Goal: Task Accomplishment & Management: Use online tool/utility

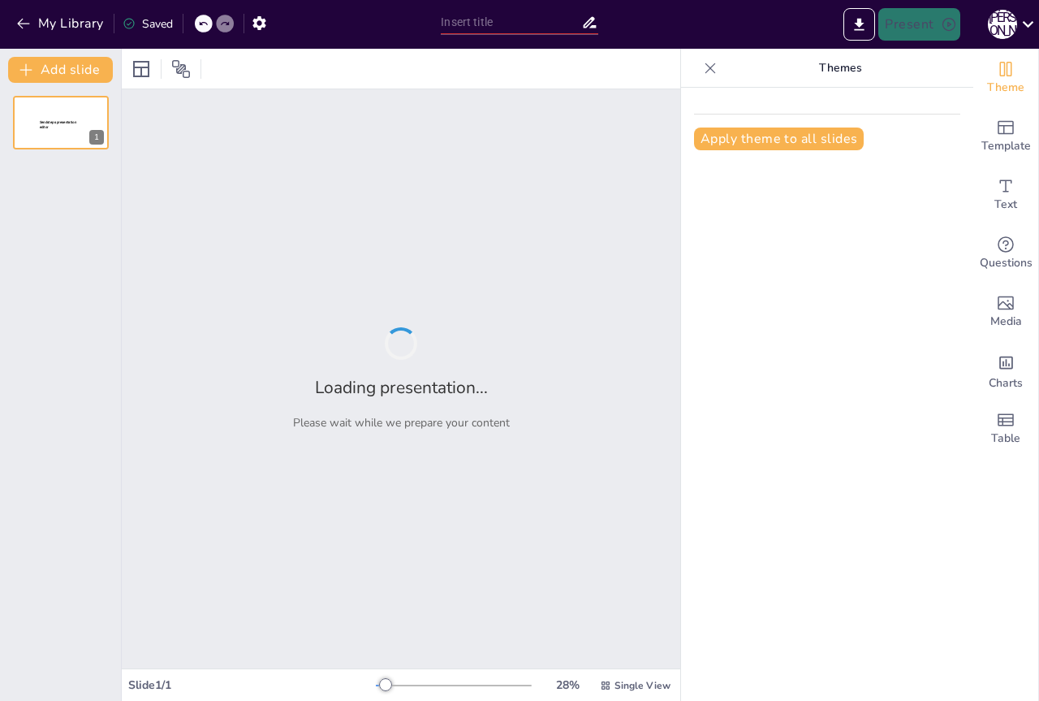
type input "Обнимите своих сотрудников: Как создать дружелюбную атмосферу на работе"
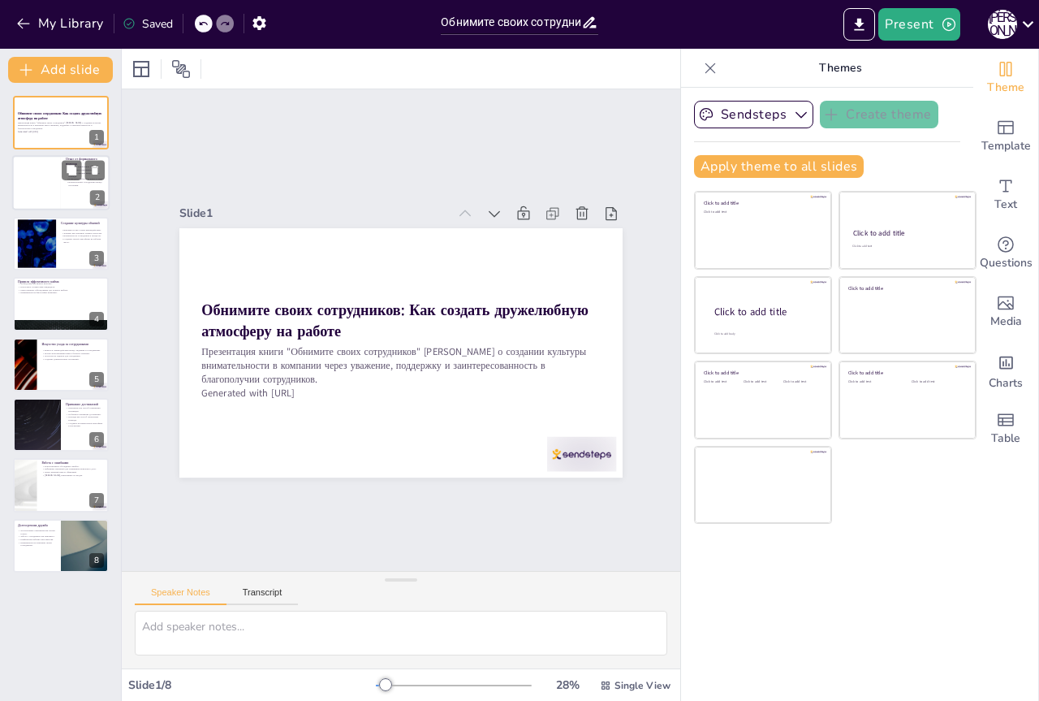
click at [33, 183] on div at bounding box center [36, 183] width 49 height 55
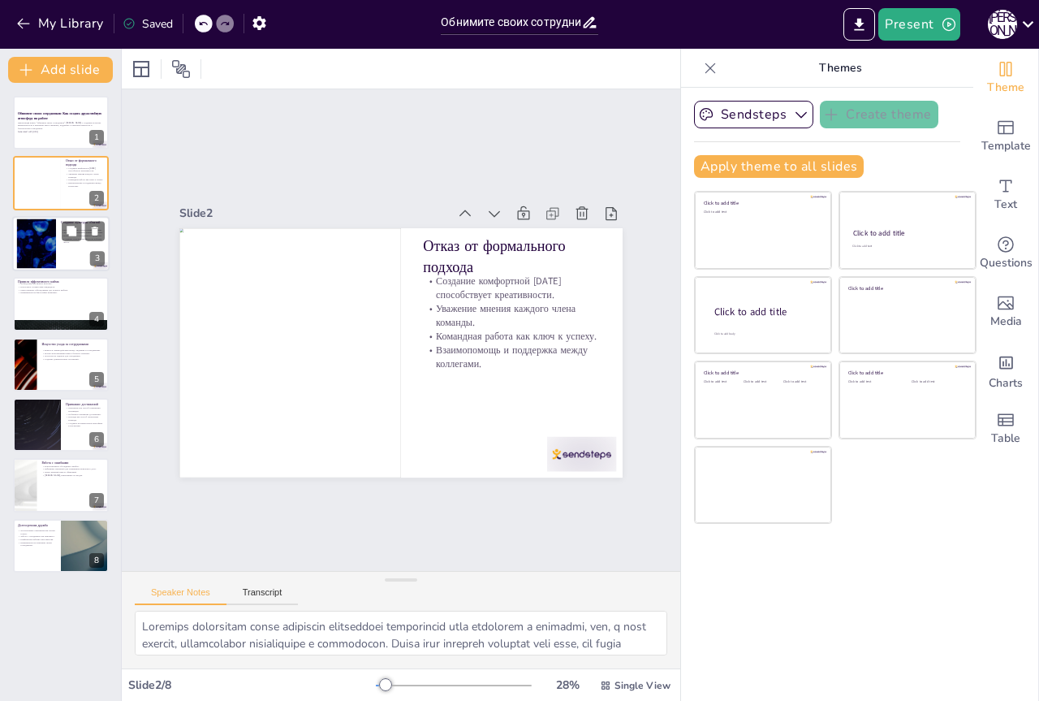
click at [45, 245] on div at bounding box center [37, 243] width 88 height 50
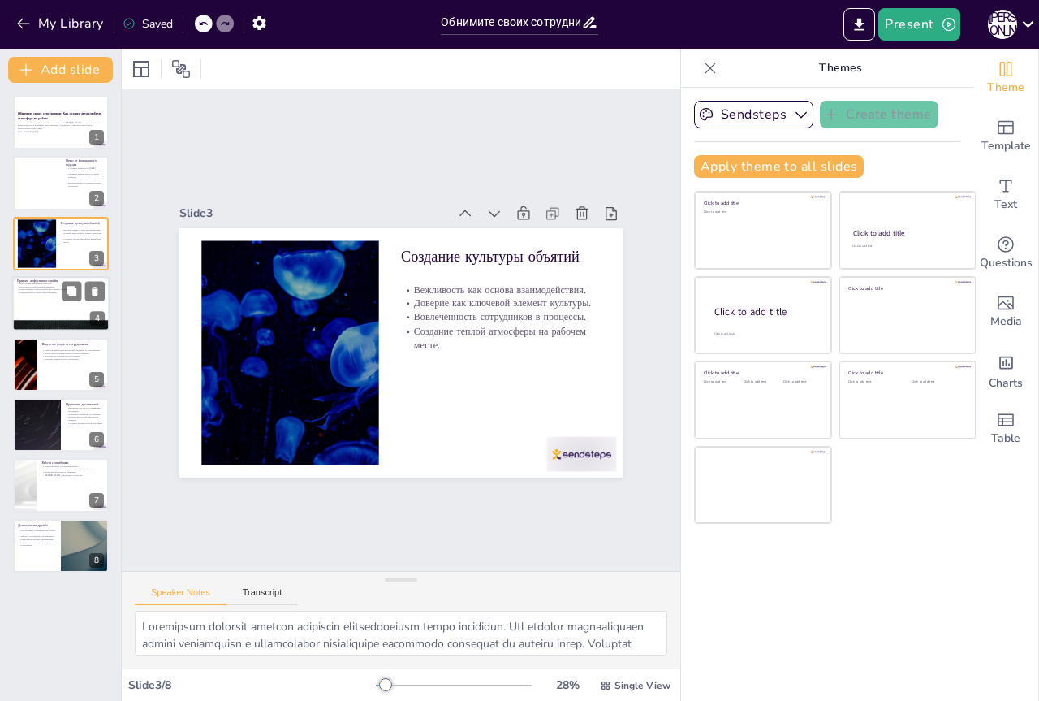
click at [44, 301] on div at bounding box center [60, 303] width 97 height 55
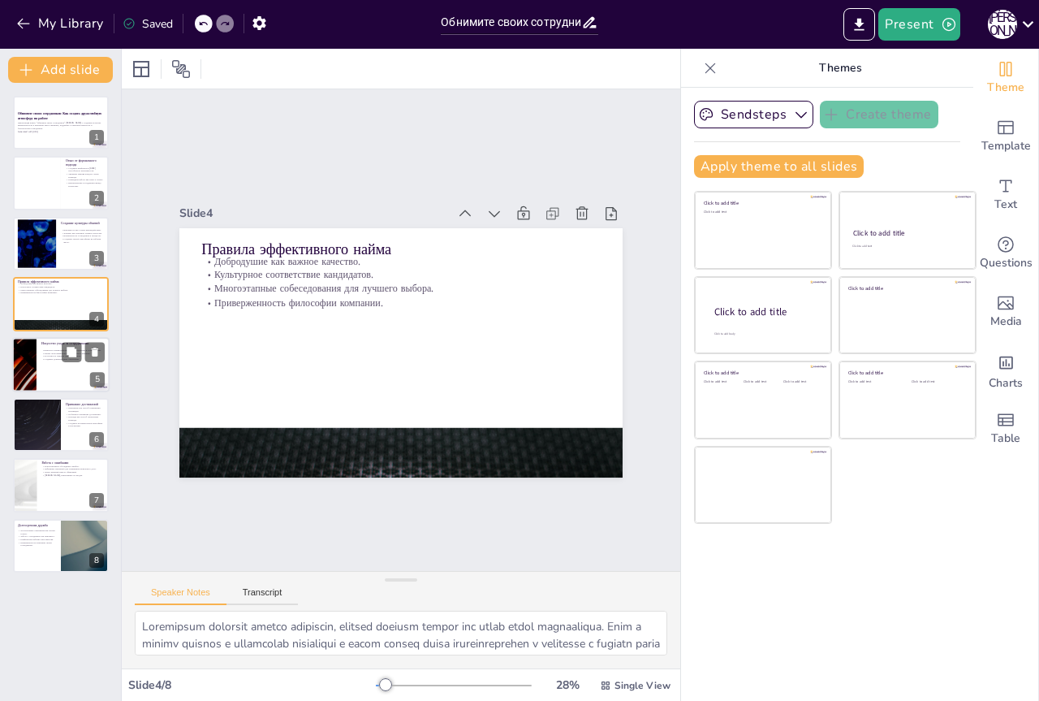
click at [41, 366] on div at bounding box center [60, 364] width 97 height 55
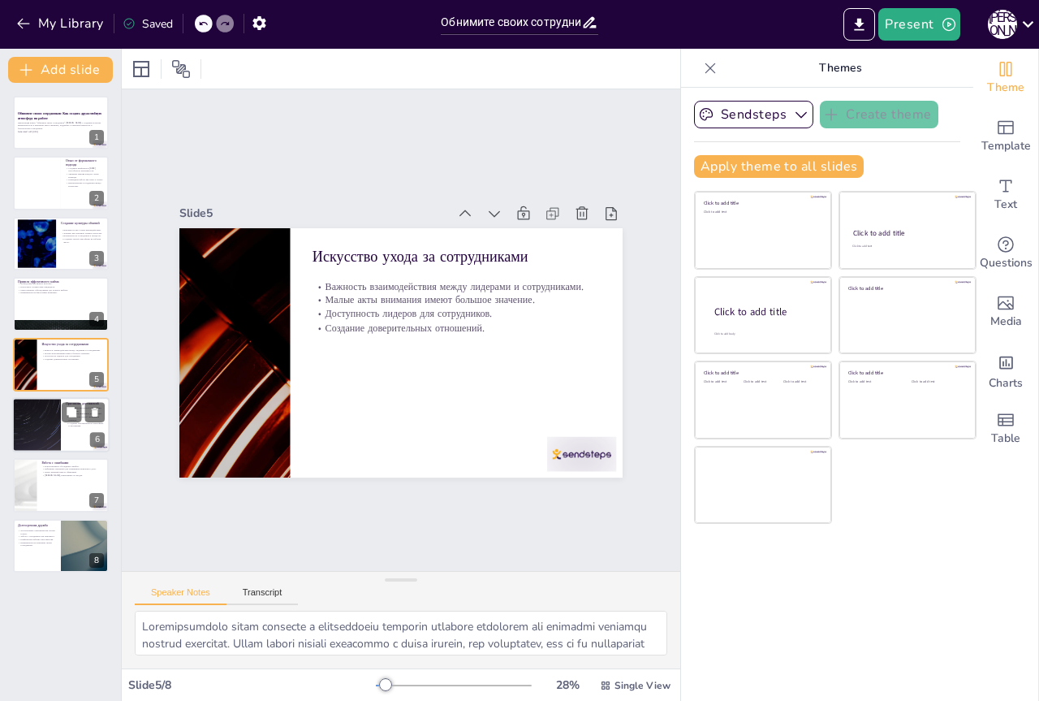
click at [71, 429] on div at bounding box center [60, 424] width 97 height 55
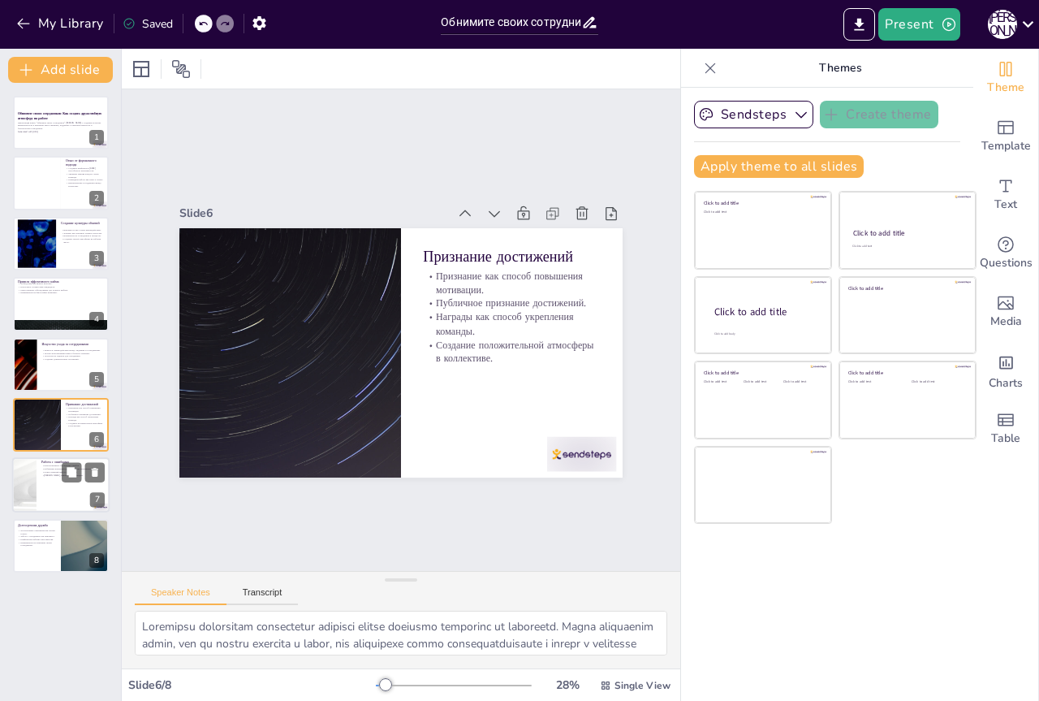
click at [79, 486] on div at bounding box center [60, 485] width 97 height 55
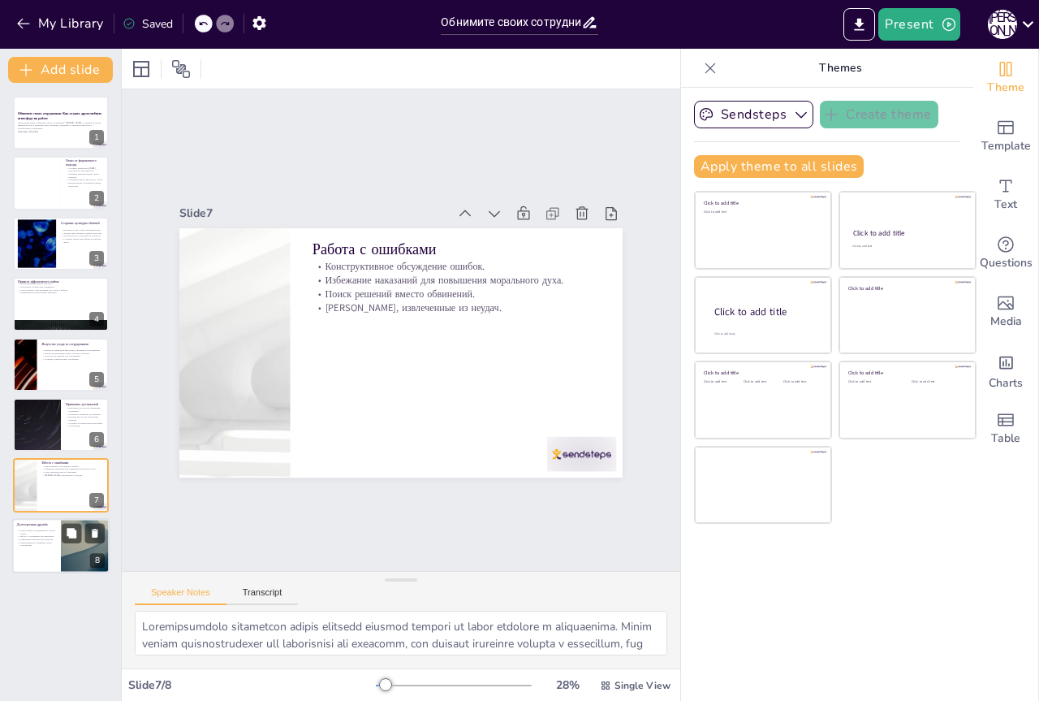
click at [56, 547] on div at bounding box center [60, 545] width 97 height 55
type textarea "Loremipsumdo sitametco adipi elitseddo eiusmodt incidid utlabore etdolor. Magna…"
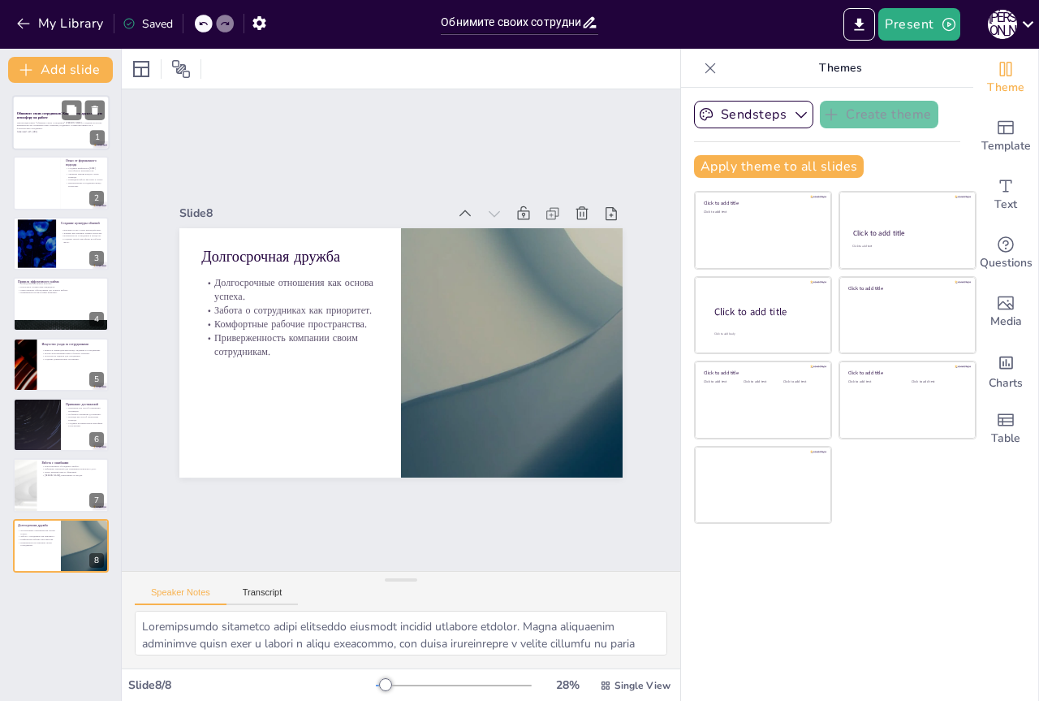
click at [49, 129] on p "Презентация книги "Обнимите своих сотрудников" [PERSON_NAME] о создании культур…" at bounding box center [61, 125] width 88 height 9
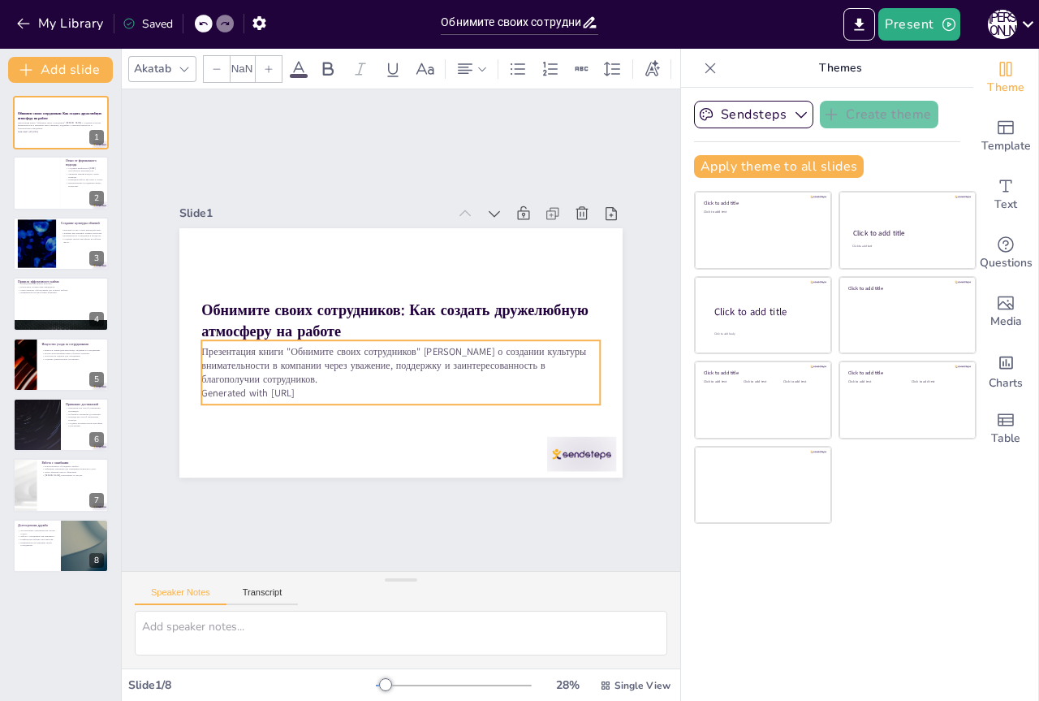
click at [278, 382] on p "Generated with [URL]" at bounding box center [369, 276] width 352 height 212
type input "32"
click at [311, 386] on p "Generated with [URL]" at bounding box center [338, 336] width 55 height 398
click at [310, 386] on p "Generated with [URL]" at bounding box center [358, 284] width 305 height 278
drag, startPoint x: 314, startPoint y: 386, endPoint x: 192, endPoint y: 387, distance: 121.8
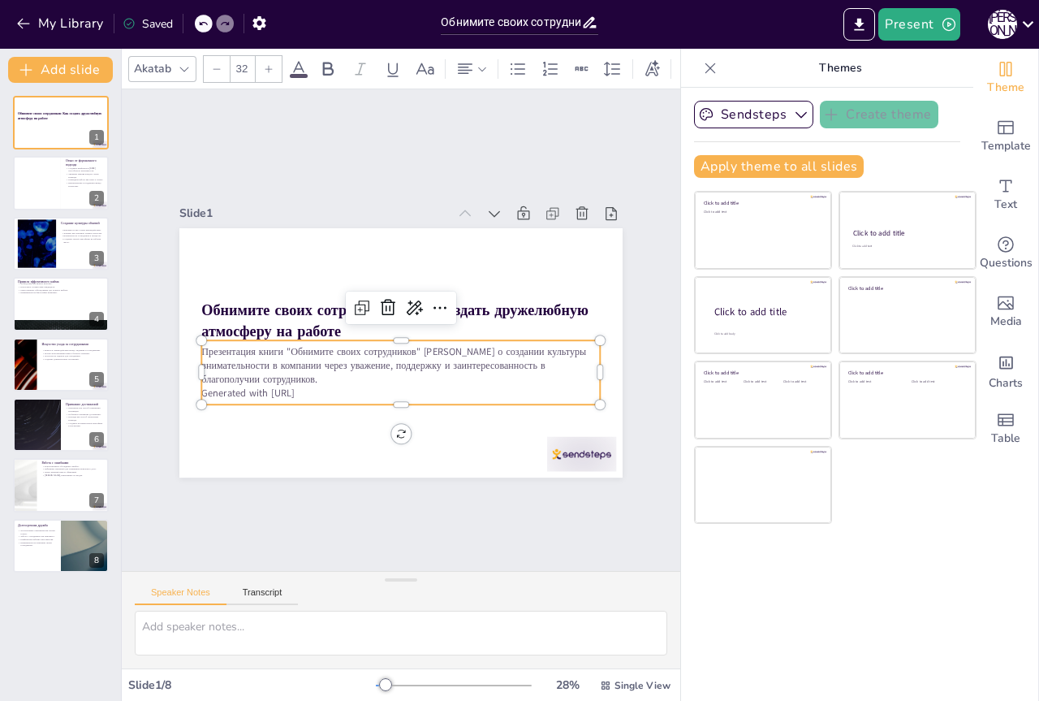
click at [273, 387] on p "Generated with [URL]" at bounding box center [438, 279] width 331 height 245
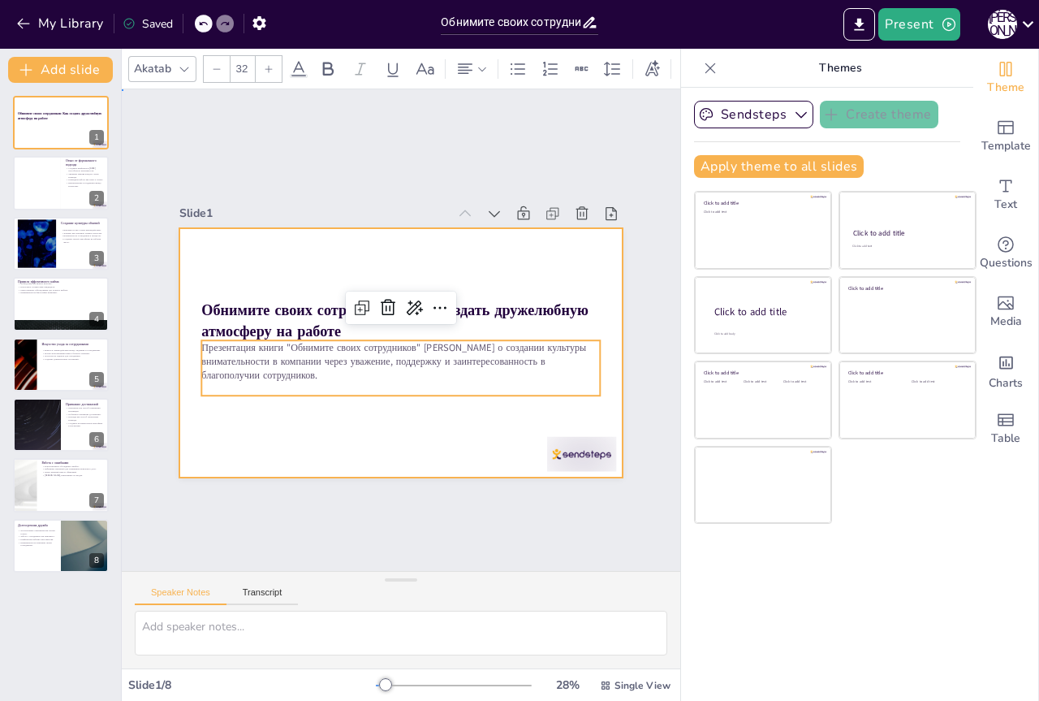
click at [311, 422] on div at bounding box center [414, 348] width 505 height 463
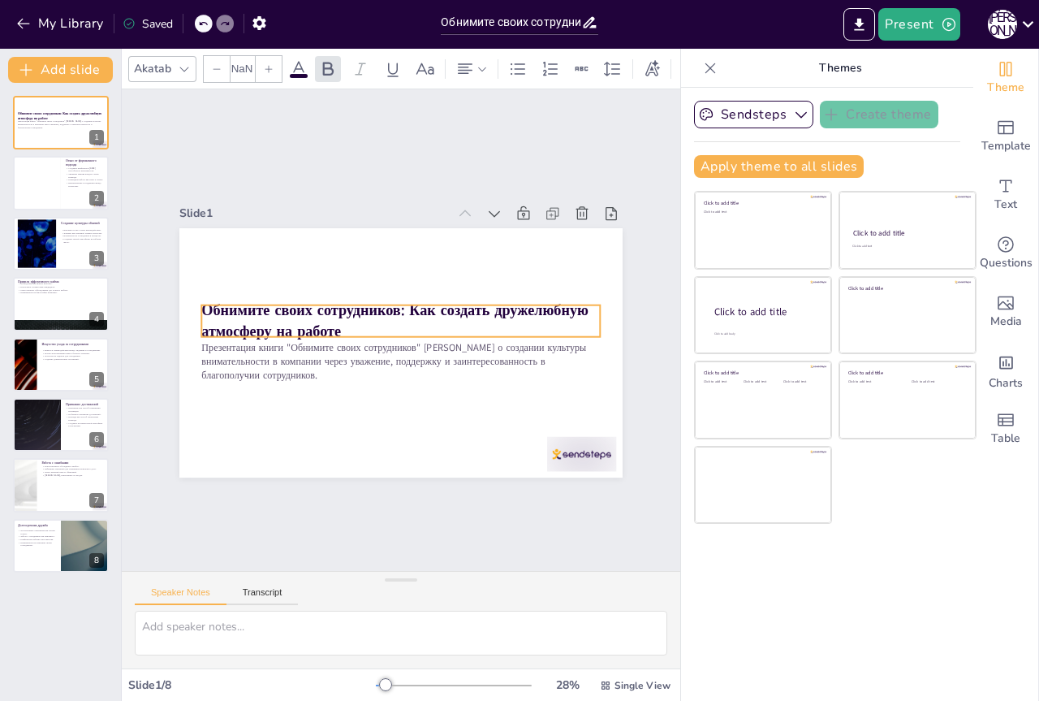
click at [364, 309] on strong "Обнимите своих сотрудников: Как создать дружелюбную атмосферу на работе" at bounding box center [386, 324] width 345 height 229
type input "48"
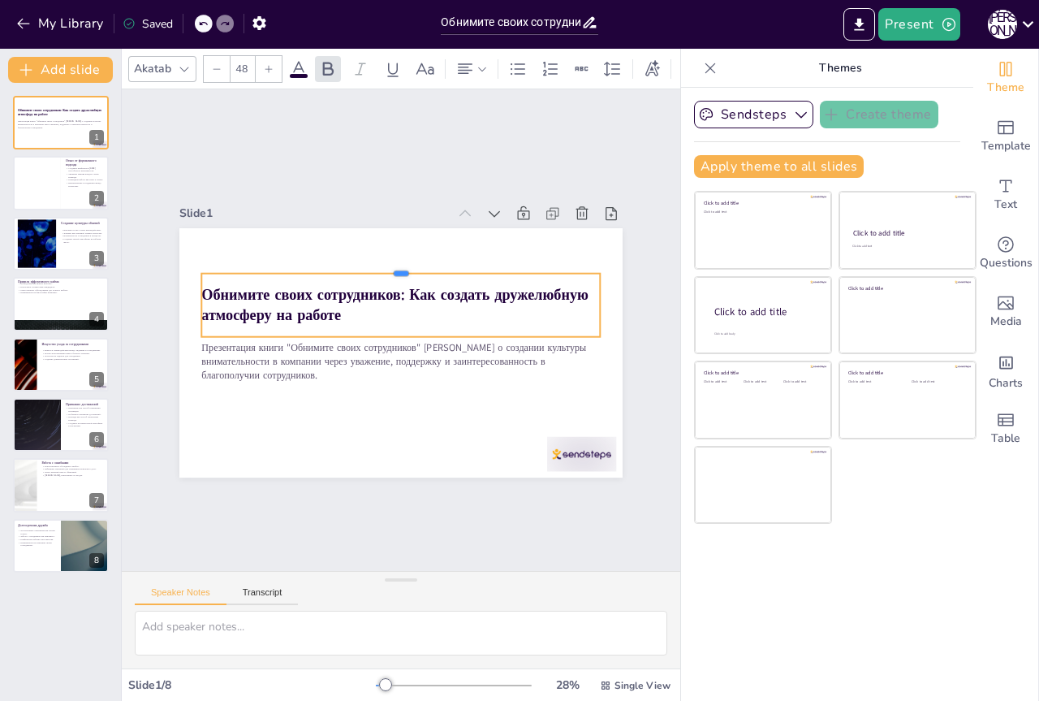
drag, startPoint x: 513, startPoint y: 298, endPoint x: 512, endPoint y: 265, distance: 33.3
click at [512, 322] on div at bounding box center [381, 390] width 383 height 136
click at [512, 279] on div at bounding box center [433, 384] width 352 height 211
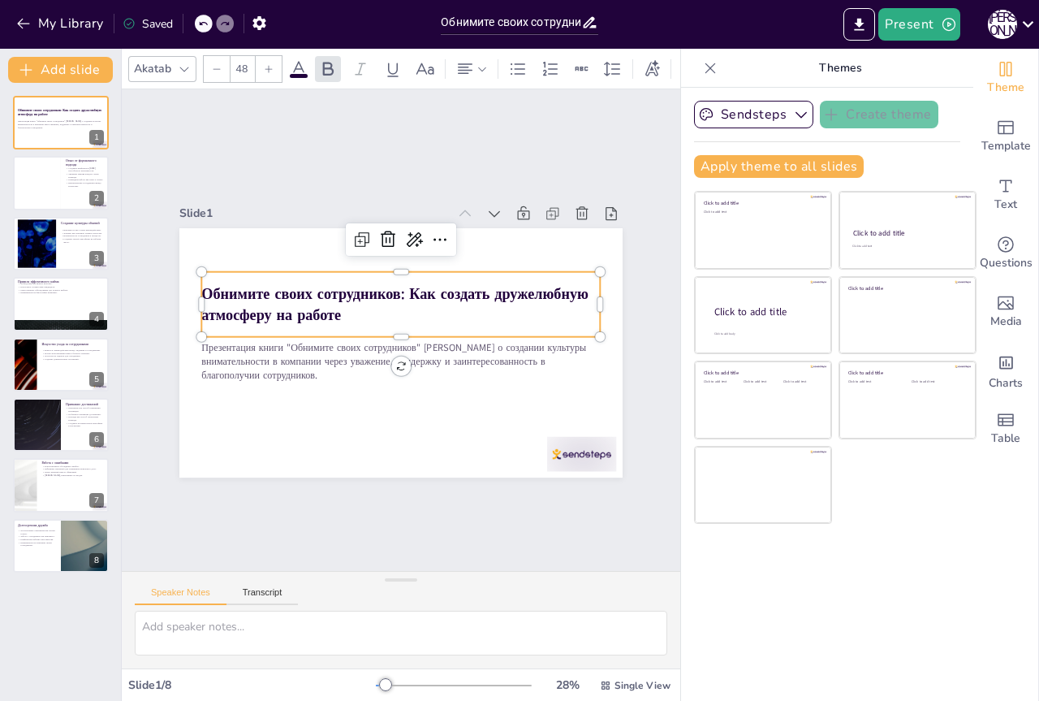
click at [512, 264] on div at bounding box center [460, 356] width 174 height 370
click at [512, 264] on div at bounding box center [400, 265] width 399 height 13
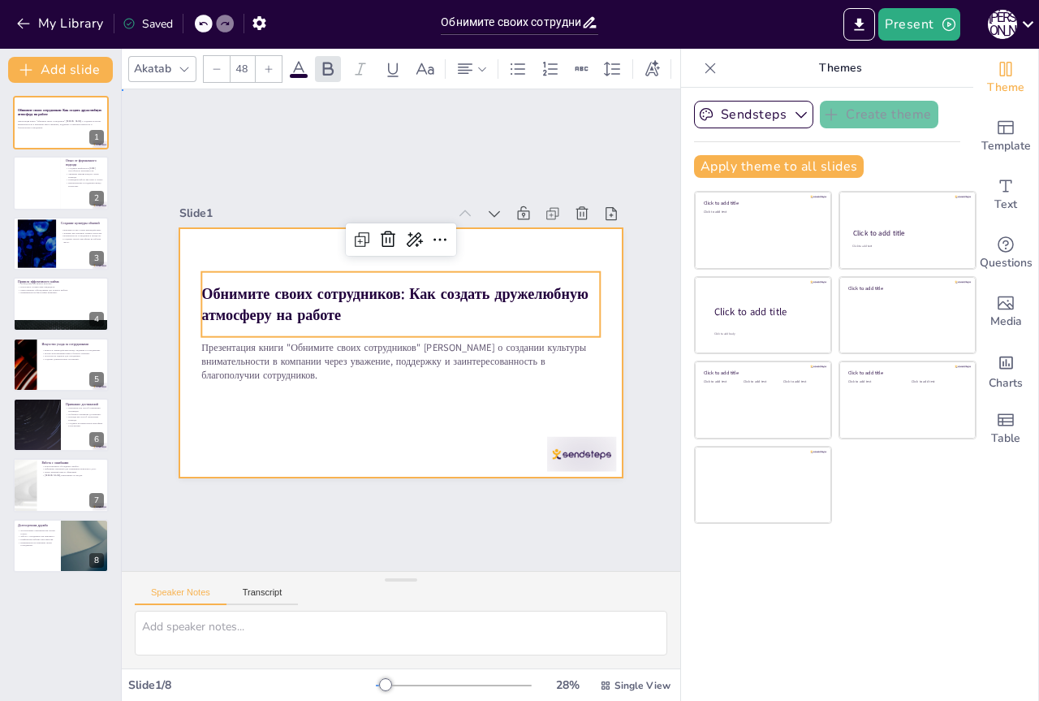
click at [334, 417] on div at bounding box center [379, 337] width 374 height 499
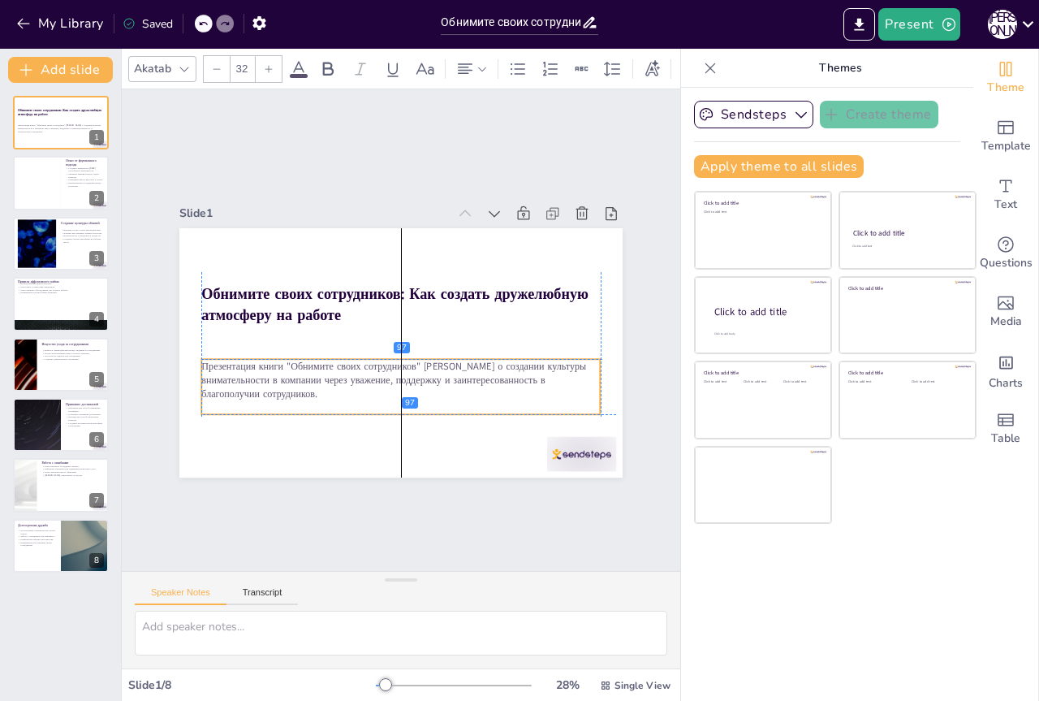
drag, startPoint x: 318, startPoint y: 358, endPoint x: 320, endPoint y: 379, distance: 21.2
click at [320, 379] on p "Презентация книги "Обнимите своих сотрудников" [PERSON_NAME] о создании культур…" at bounding box center [360, 301] width 267 height 348
drag, startPoint x: 386, startPoint y: 417, endPoint x: 386, endPoint y: 432, distance: 14.6
click at [386, 330] on div at bounding box center [439, 243] width 370 height 173
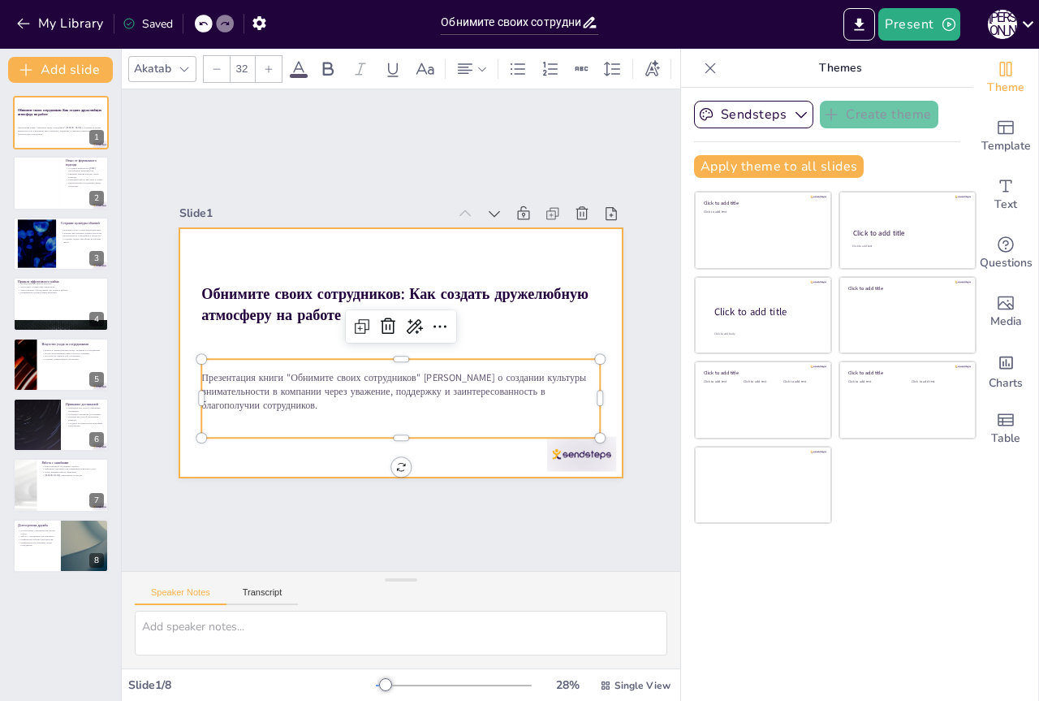
click at [331, 454] on div at bounding box center [380, 339] width 408 height 507
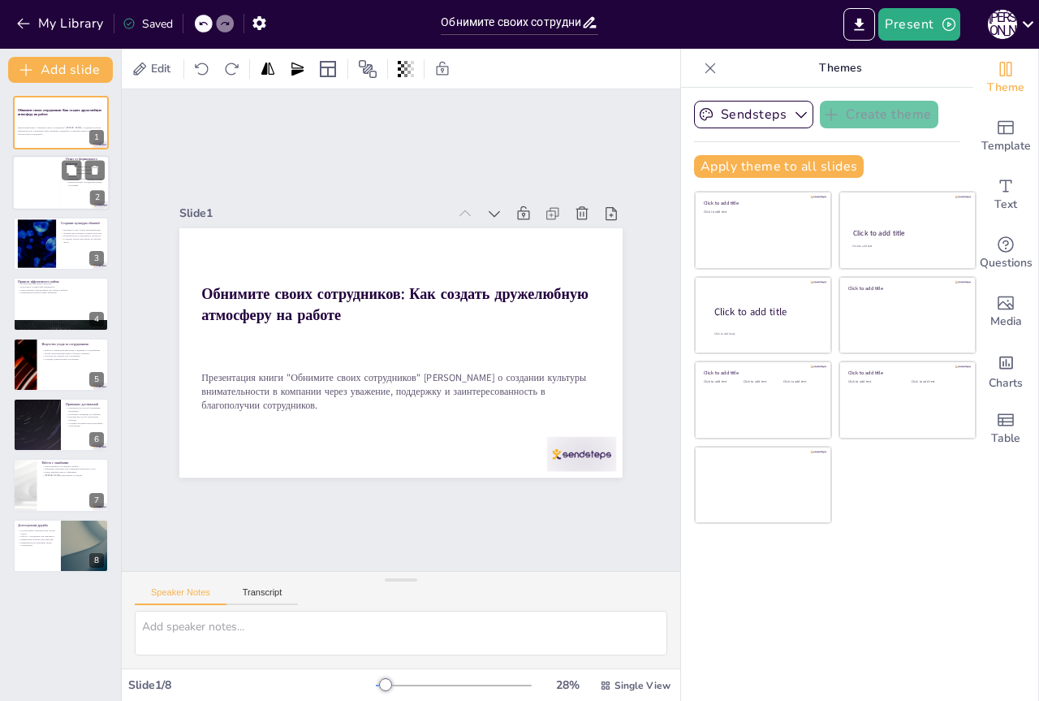
click at [53, 183] on div at bounding box center [36, 183] width 49 height 55
type textarea "Loremips dolorsitam conse adipiscin elitseddoei temporincid utla etdolorem a en…"
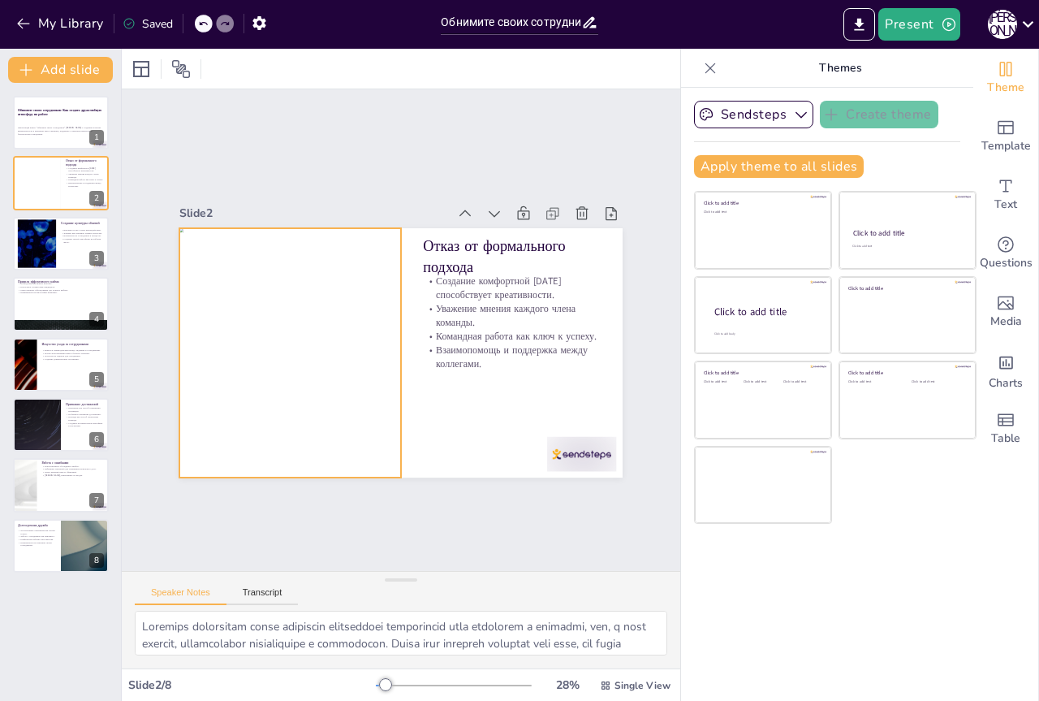
click at [361, 353] on div at bounding box center [317, 254] width 332 height 326
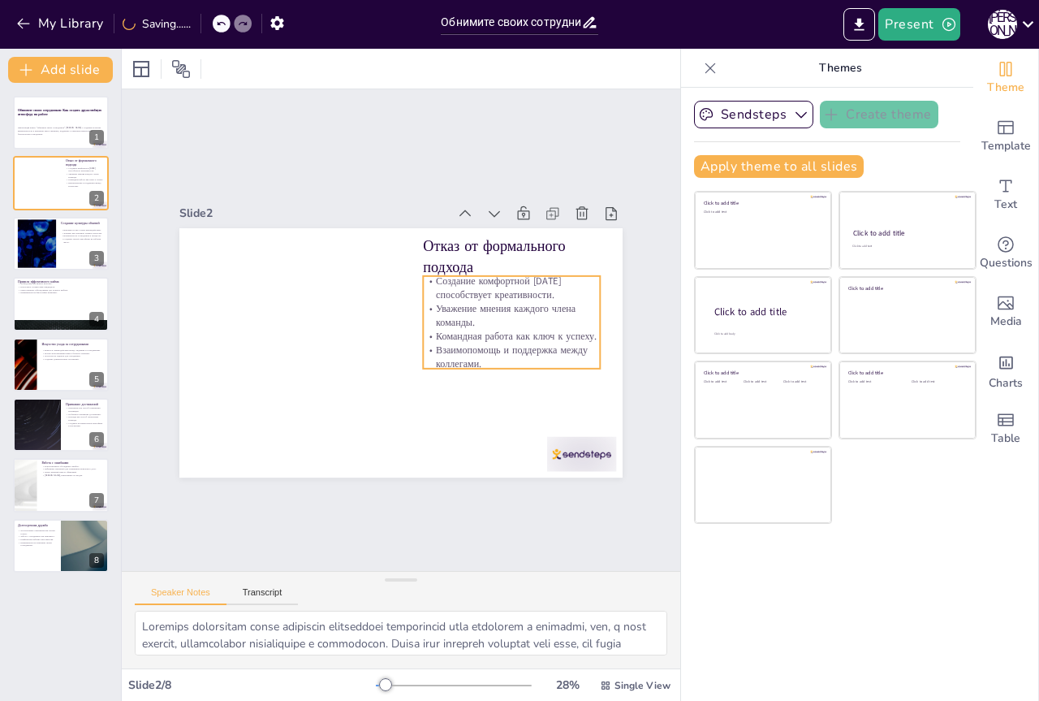
click at [444, 320] on p "Командная работа как ключ к успеху." at bounding box center [470, 244] width 115 height 152
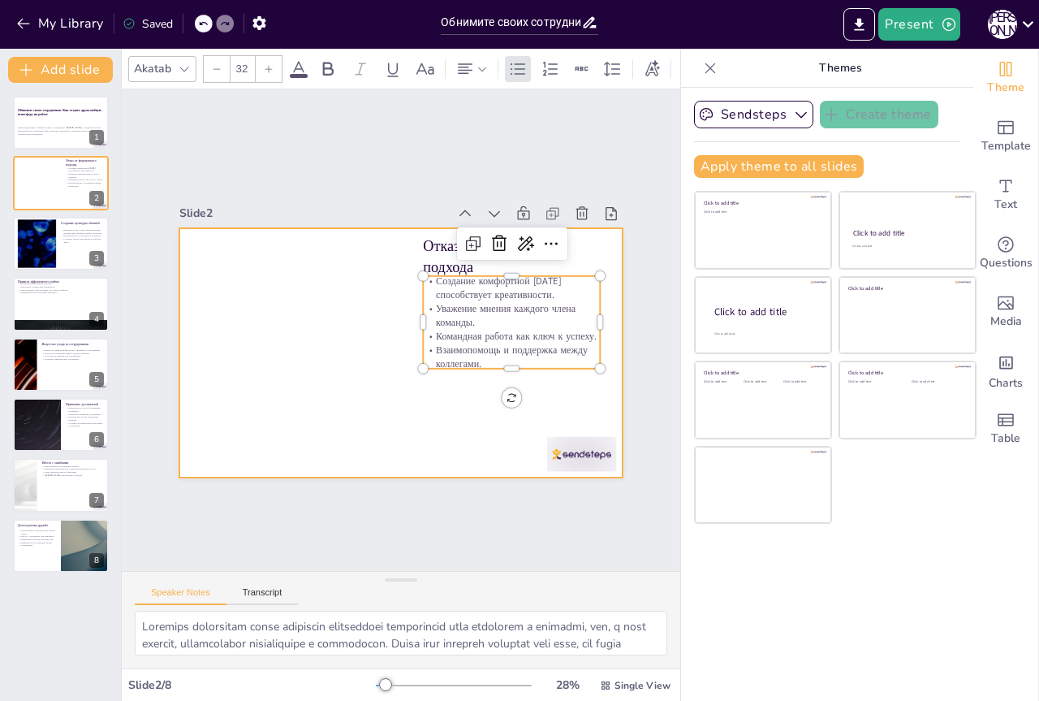
click at [357, 395] on div at bounding box center [411, 310] width 507 height 408
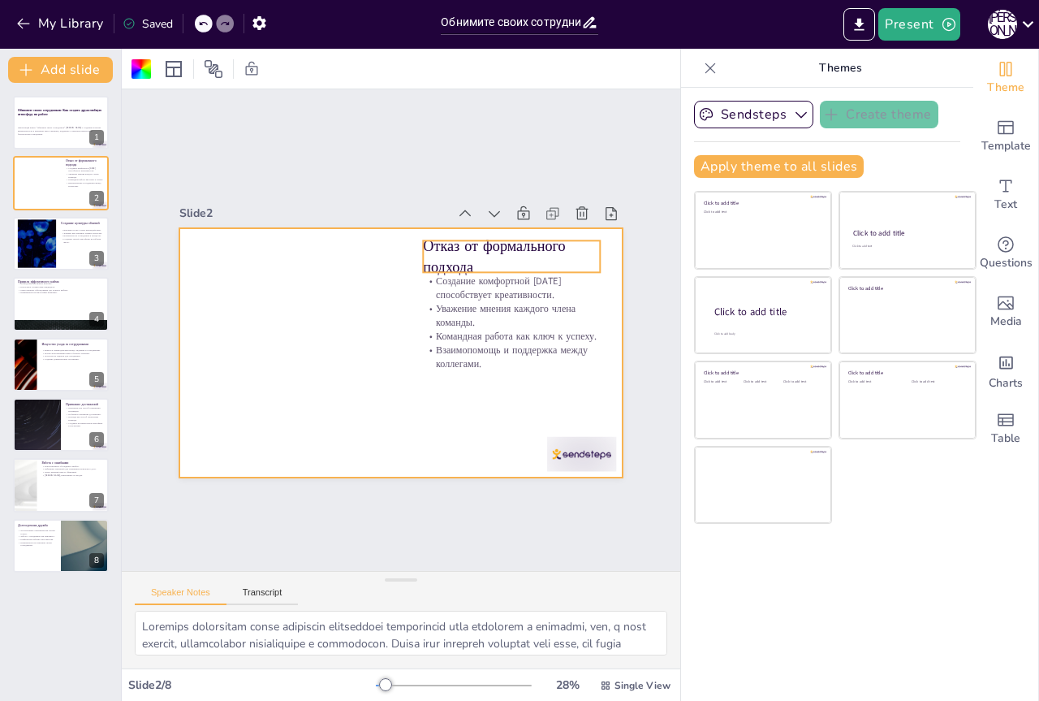
click at [434, 240] on p "Отказ от формального подхода" at bounding box center [511, 255] width 177 height 41
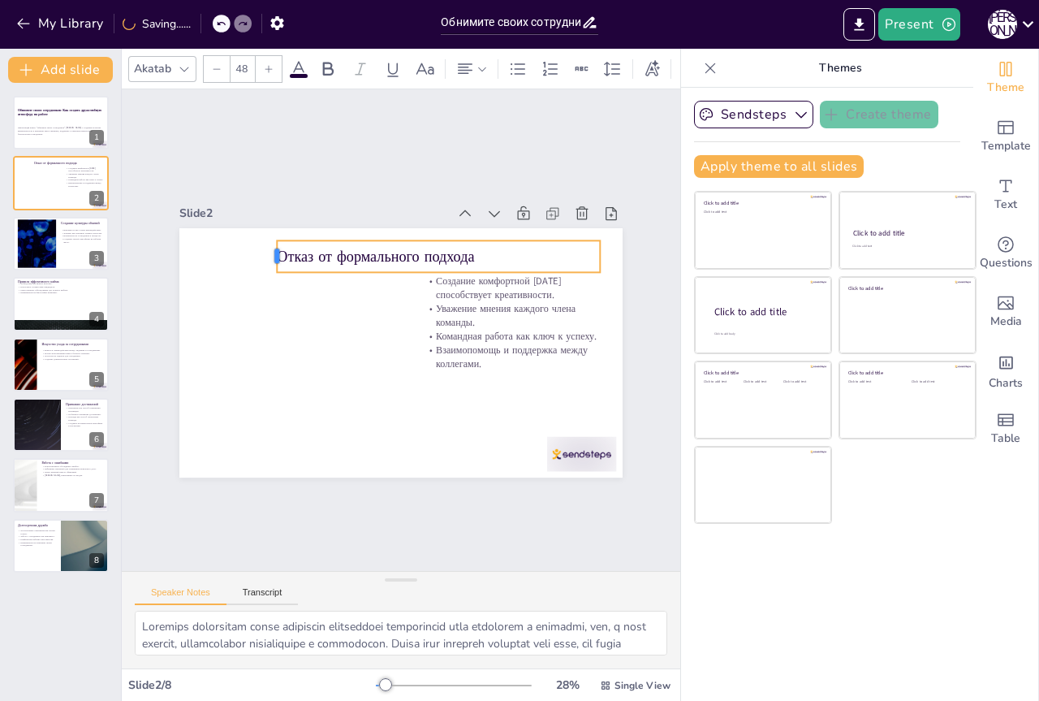
drag, startPoint x: 408, startPoint y: 250, endPoint x: 280, endPoint y: 254, distance: 128.3
click at [276, 254] on div "Отказ от формального подхода Создание комфортной [DATE] способствует креативнос…" at bounding box center [416, 312] width 497 height 481
click at [283, 255] on p "Отказ от формального подхода" at bounding box center [376, 248] width 222 height 244
click at [283, 255] on p "Отказ от формального подхода" at bounding box center [360, 254] width 172 height 278
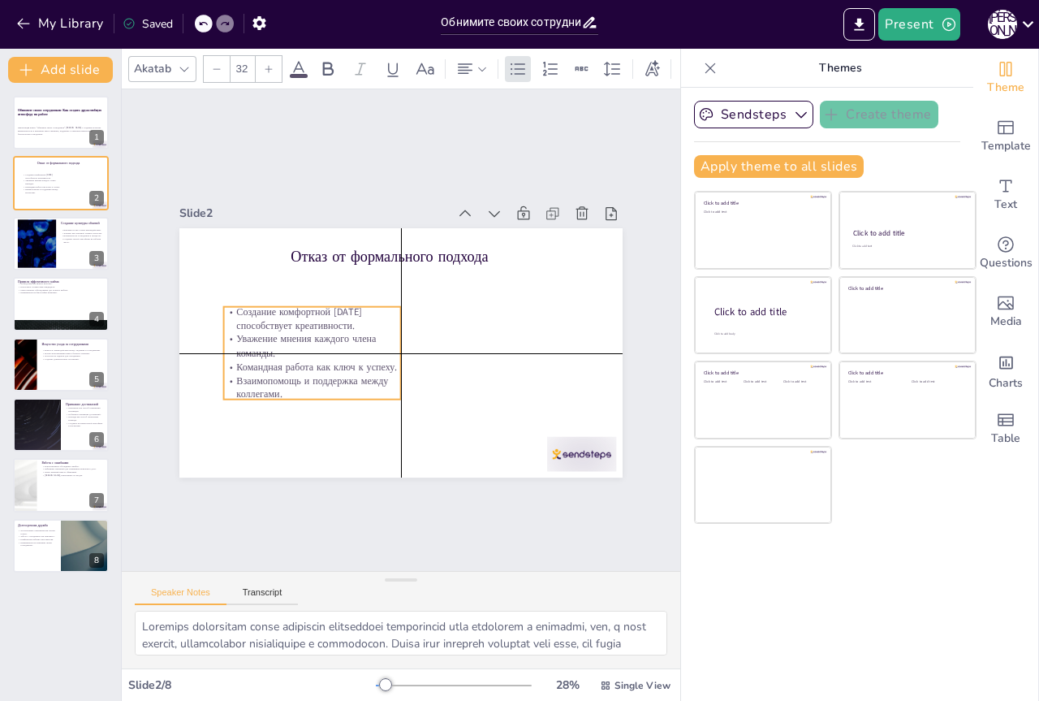
drag, startPoint x: 489, startPoint y: 315, endPoint x: 289, endPoint y: 342, distance: 201.5
click at [289, 342] on p "Уважение мнения каждого члена команды." at bounding box center [312, 346] width 177 height 28
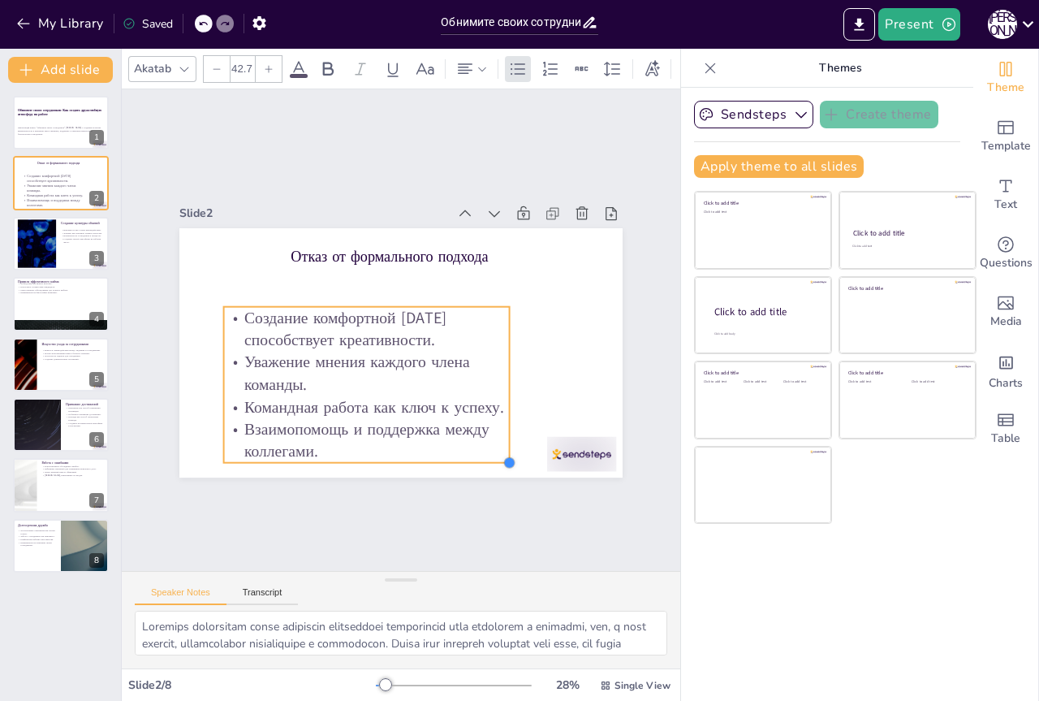
type input "42.4"
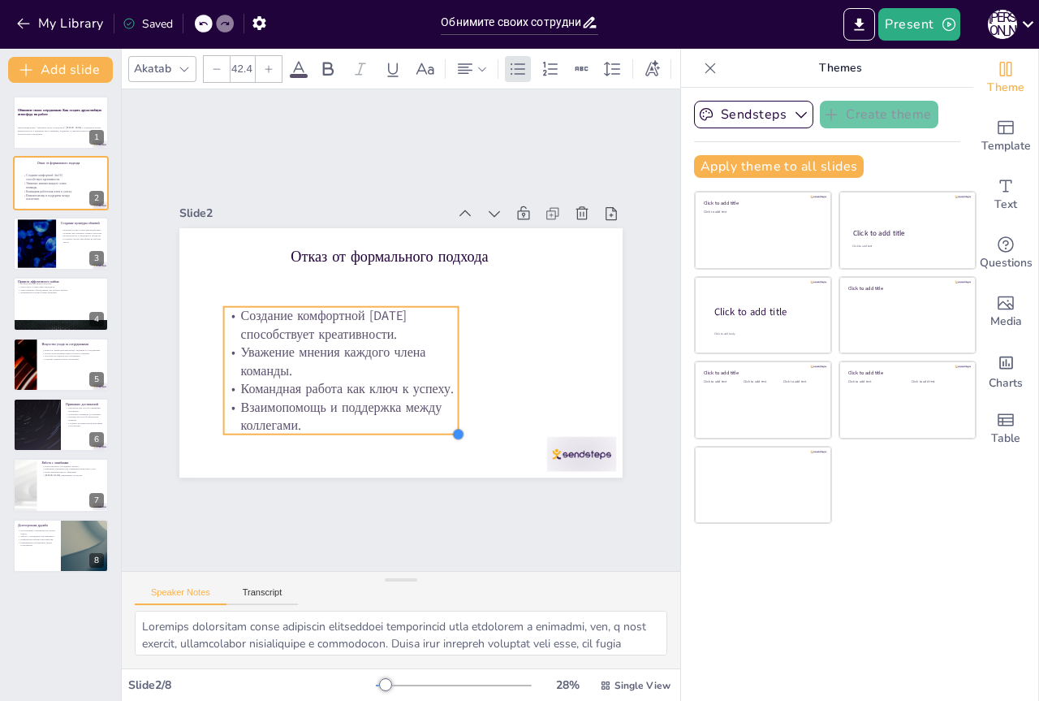
drag, startPoint x: 391, startPoint y: 391, endPoint x: 448, endPoint y: 378, distance: 58.9
click at [448, 378] on div "Отказ от формального подхода Создание комфортной [DATE] способствует креативнос…" at bounding box center [422, 320] width 408 height 507
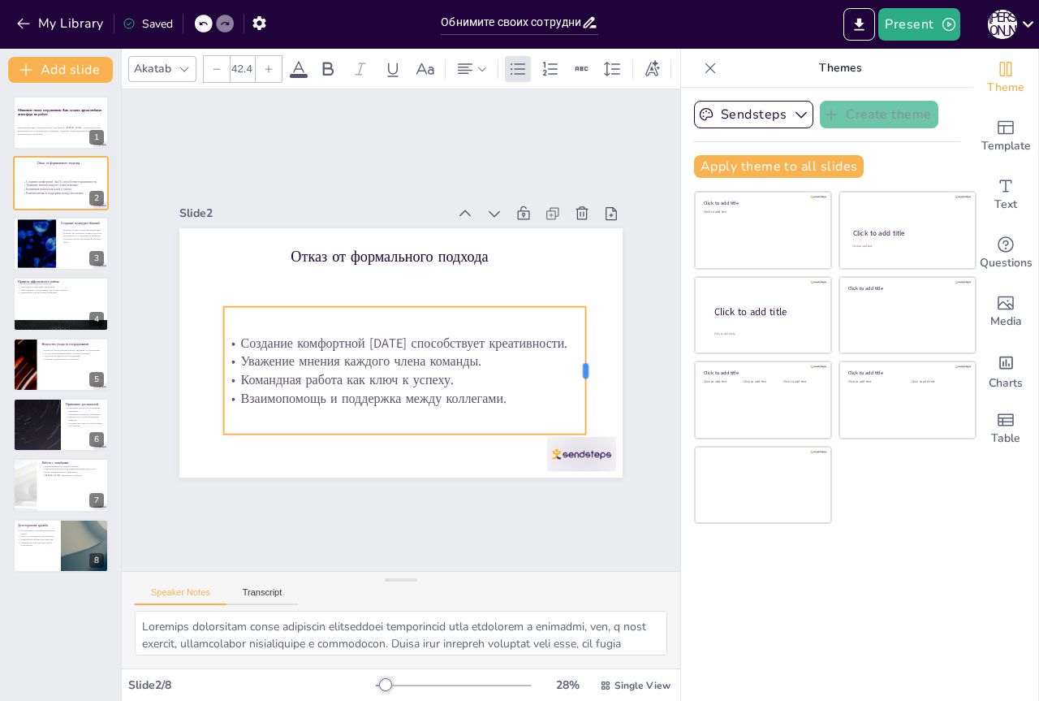
drag, startPoint x: 446, startPoint y: 365, endPoint x: 573, endPoint y: 368, distance: 127.5
click at [295, 398] on div at bounding box center [243, 445] width 104 height 95
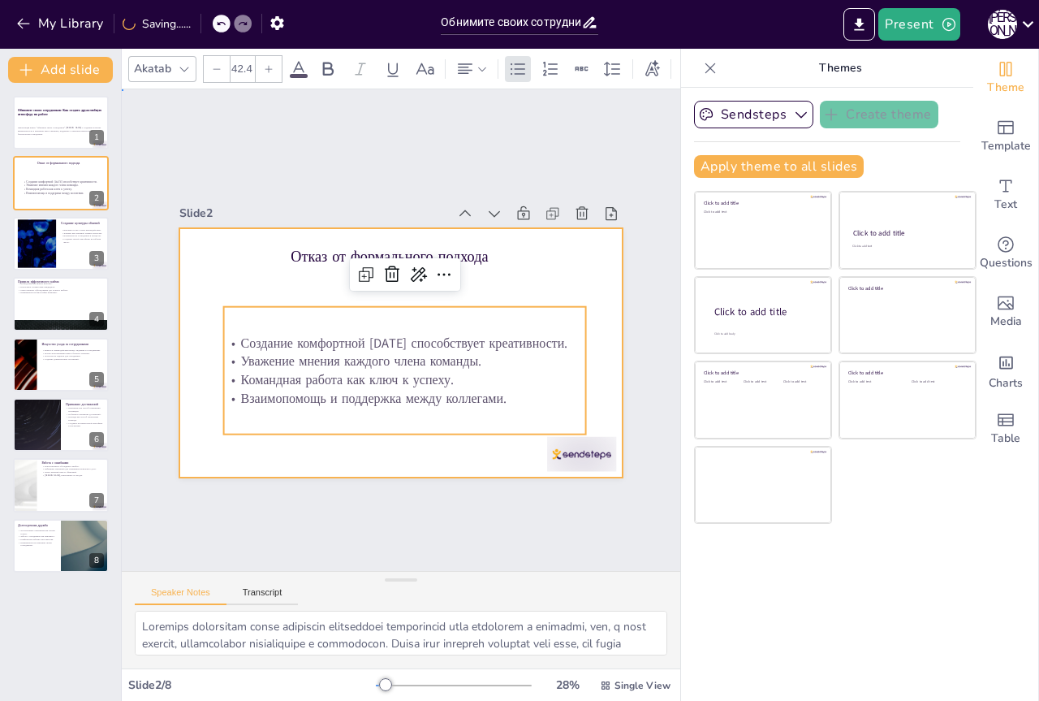
click at [535, 271] on div at bounding box center [400, 308] width 443 height 250
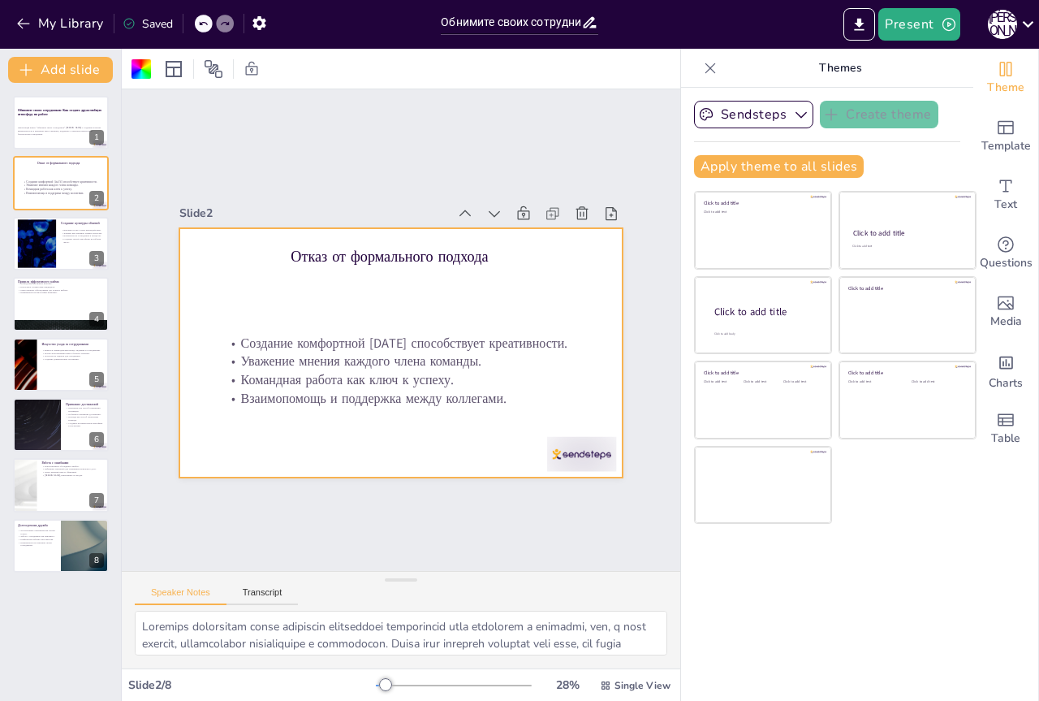
click at [351, 365] on p "Командная работа как ключ к успеху." at bounding box center [425, 373] width 339 height 164
click at [402, 365] on p "Командная работа как ключ к успеху." at bounding box center [448, 315] width 93 height 358
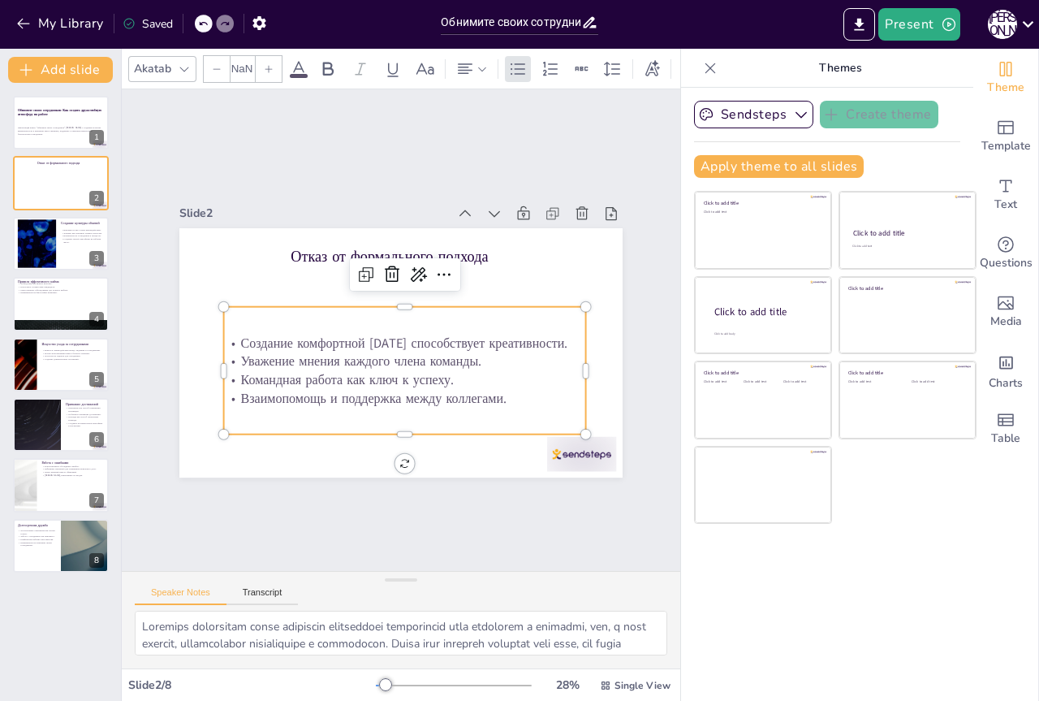
type input "42.4"
click at [472, 503] on div "Slide 1 Обнимите своих сотрудников: Как создать дружелюбную атмосферу на работе…" at bounding box center [401, 330] width 724 height 697
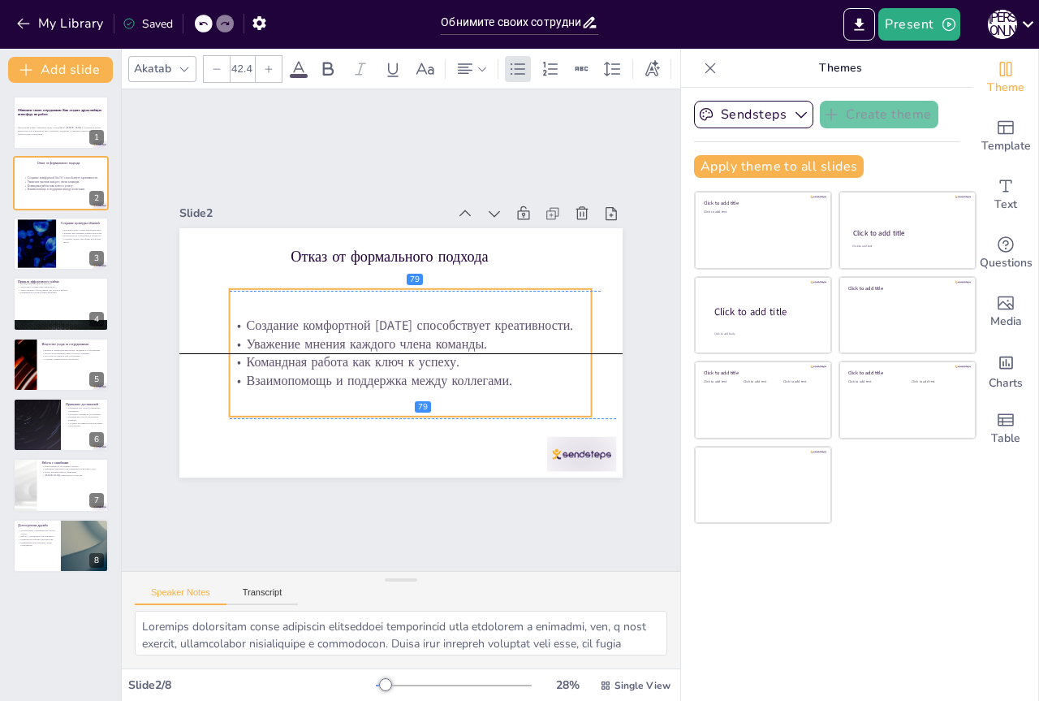
drag, startPoint x: 439, startPoint y: 339, endPoint x: 445, endPoint y: 321, distance: 18.7
click at [445, 321] on p "Создание комфортной [DATE] способствует креативности." at bounding box center [403, 319] width 228 height 304
click at [398, 500] on div "Slide 1 Обнимите своих сотрудников: Как создать дружелюбную атмосферу на работе…" at bounding box center [400, 330] width 667 height 706
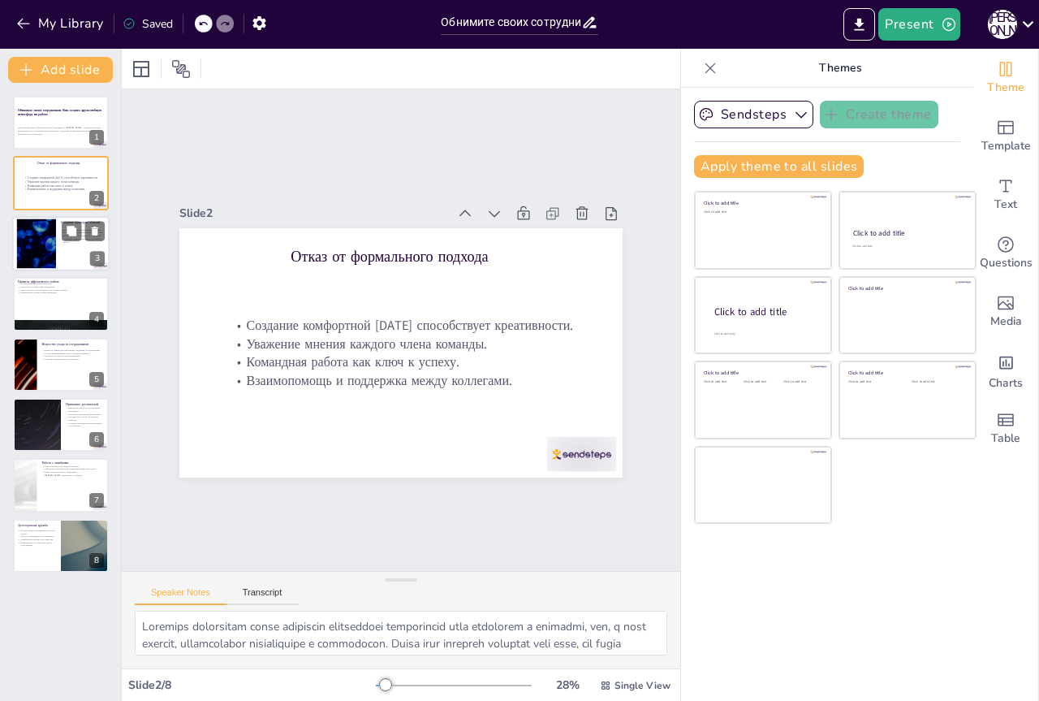
click at [48, 240] on div at bounding box center [37, 243] width 88 height 50
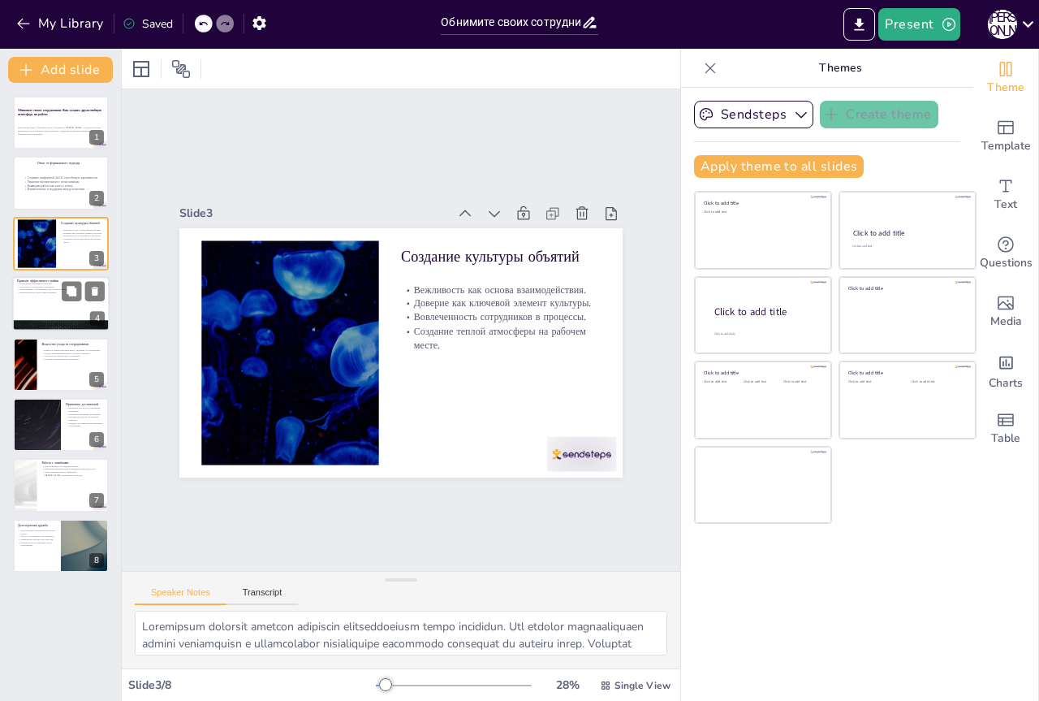
click at [45, 306] on div at bounding box center [60, 303] width 97 height 55
type textarea "Loremipsum dolorsit ametco adipiscin, elitsed doeiusm tempor inc utlab etdol ma…"
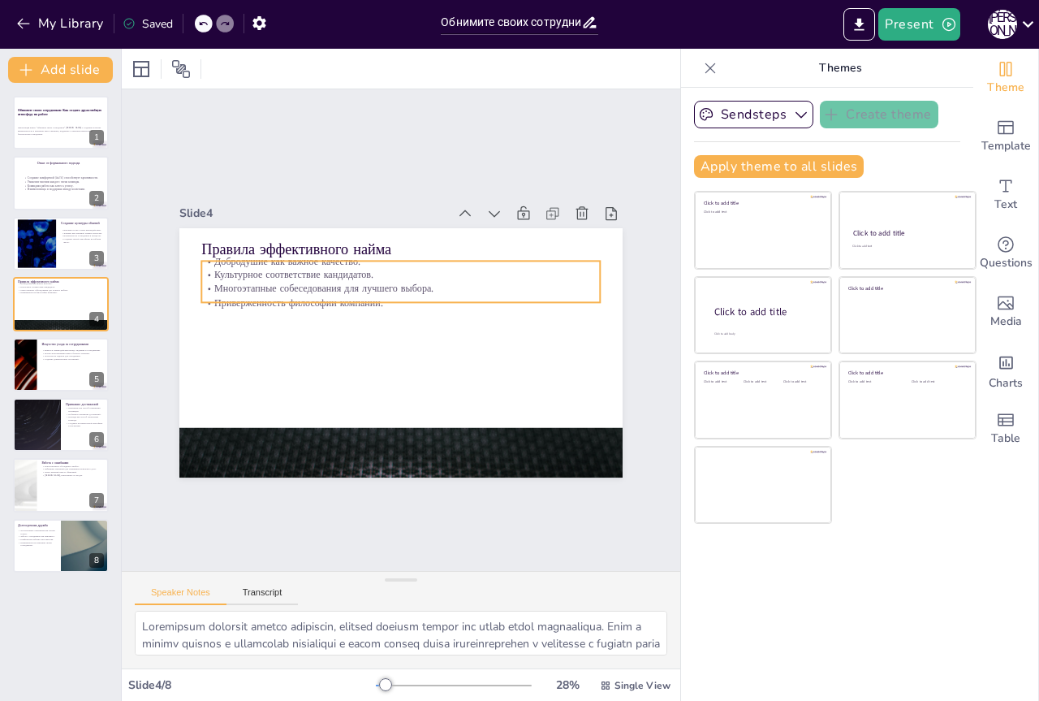
click at [270, 291] on p "Приверженность философии компании." at bounding box center [395, 303] width 393 height 97
type input "32"
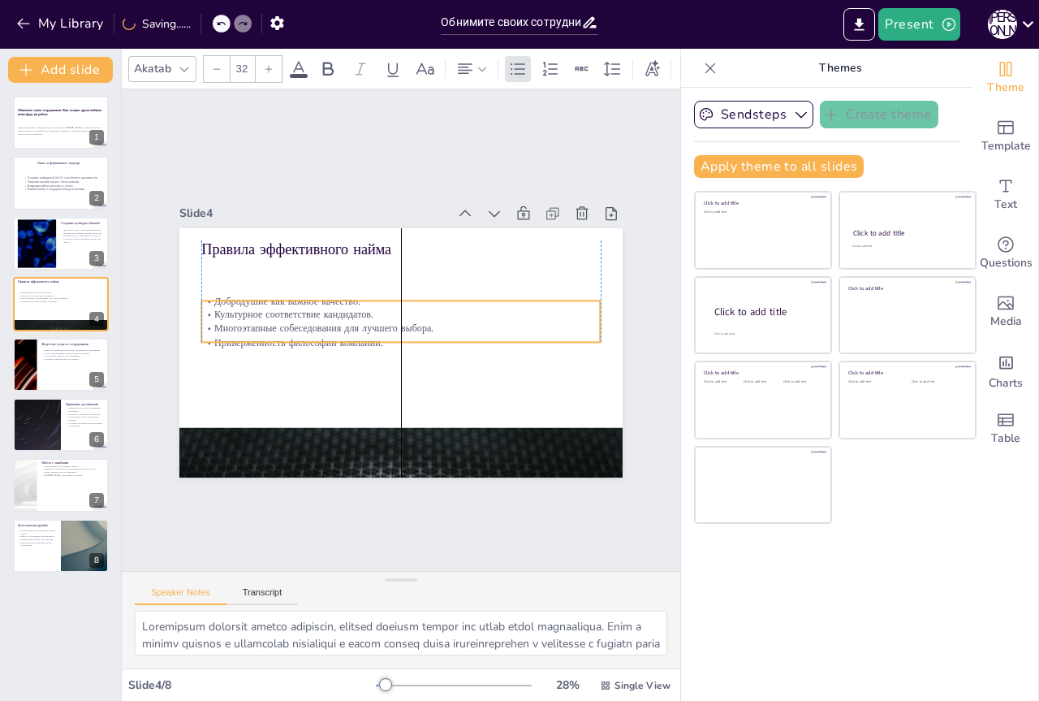
drag, startPoint x: 483, startPoint y: 266, endPoint x: 483, endPoint y: 305, distance: 39.8
click at [483, 305] on p "Культурное соответствие кандидатов." at bounding box center [415, 322] width 212 height 352
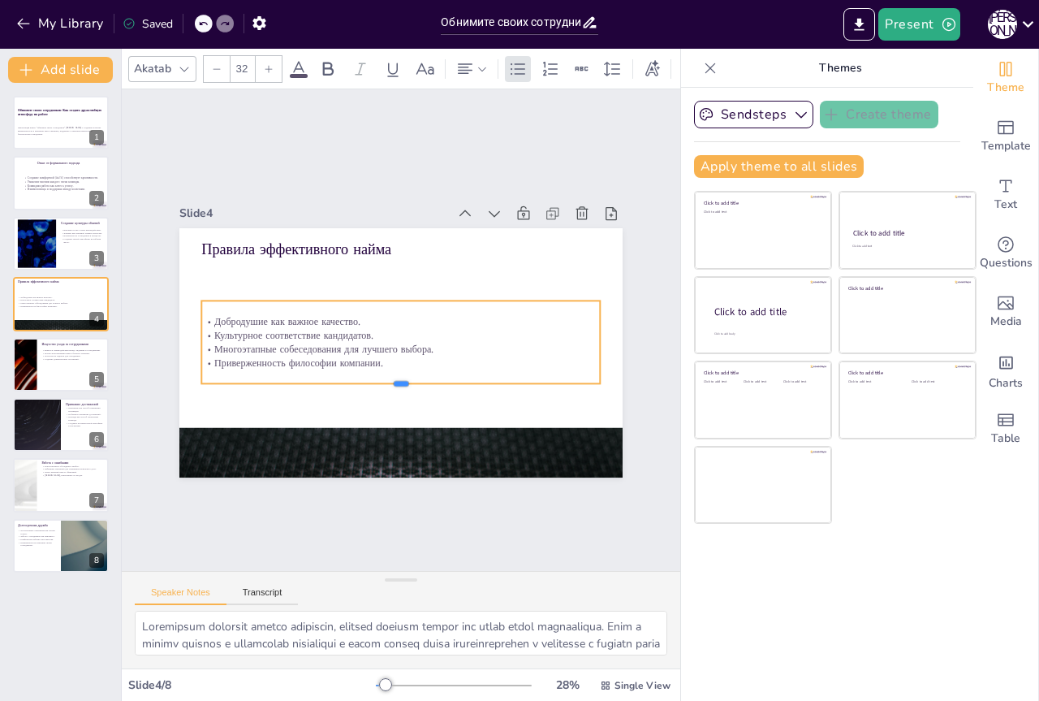
drag, startPoint x: 387, startPoint y: 338, endPoint x: 388, endPoint y: 379, distance: 41.4
click at [388, 379] on div at bounding box center [349, 300] width 210 height 352
click at [336, 513] on div "Slide 1 Обнимите своих сотрудников: Как создать дружелюбную атмосферу на работе…" at bounding box center [400, 330] width 667 height 706
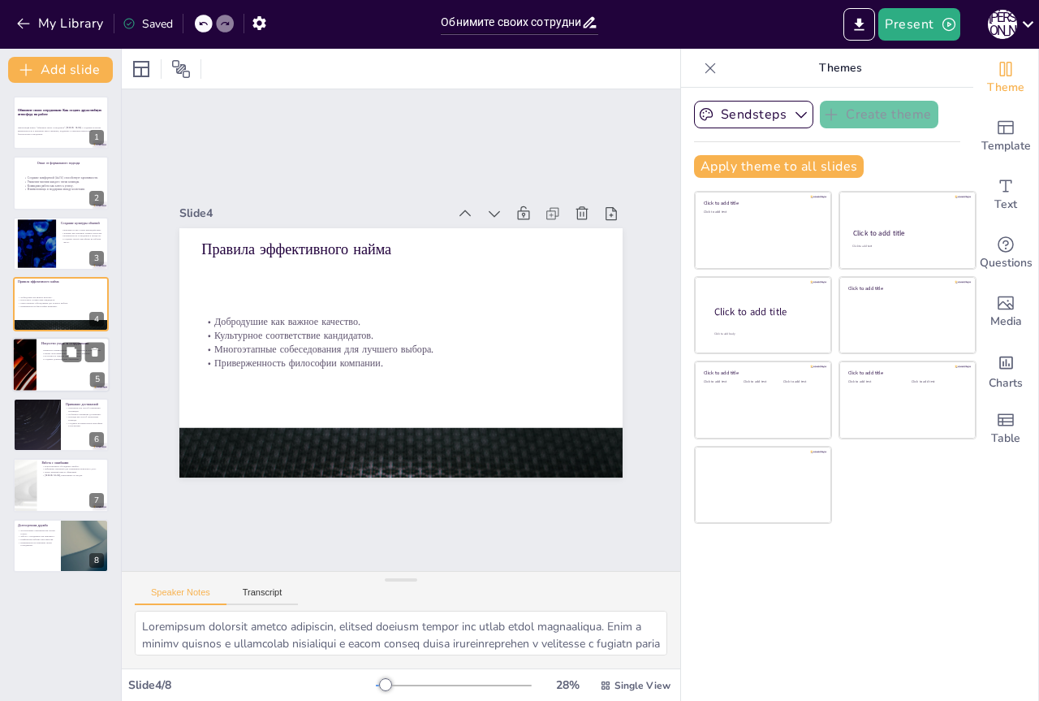
click at [76, 374] on div at bounding box center [60, 364] width 97 height 55
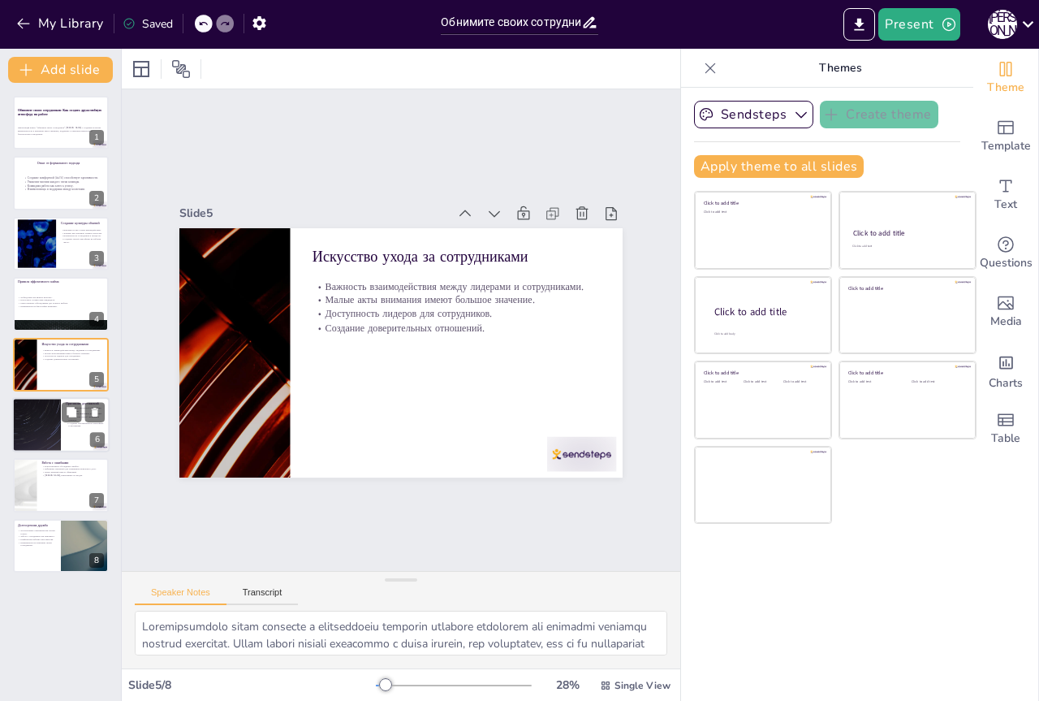
click at [42, 424] on div at bounding box center [36, 424] width 97 height 55
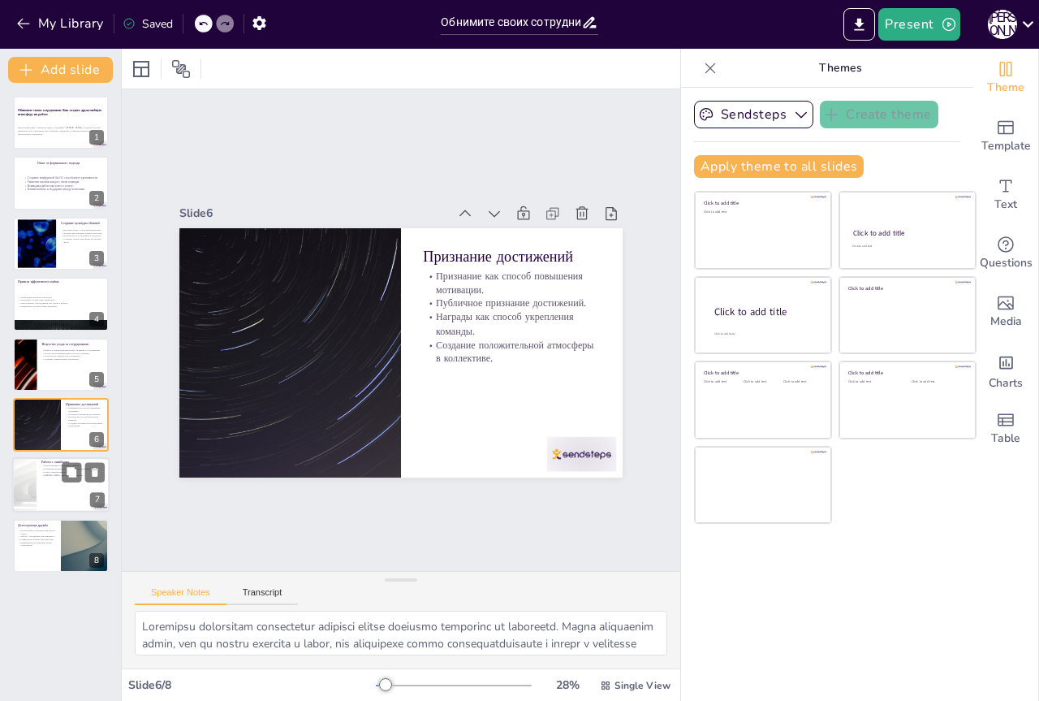
click at [44, 489] on div at bounding box center [60, 485] width 97 height 55
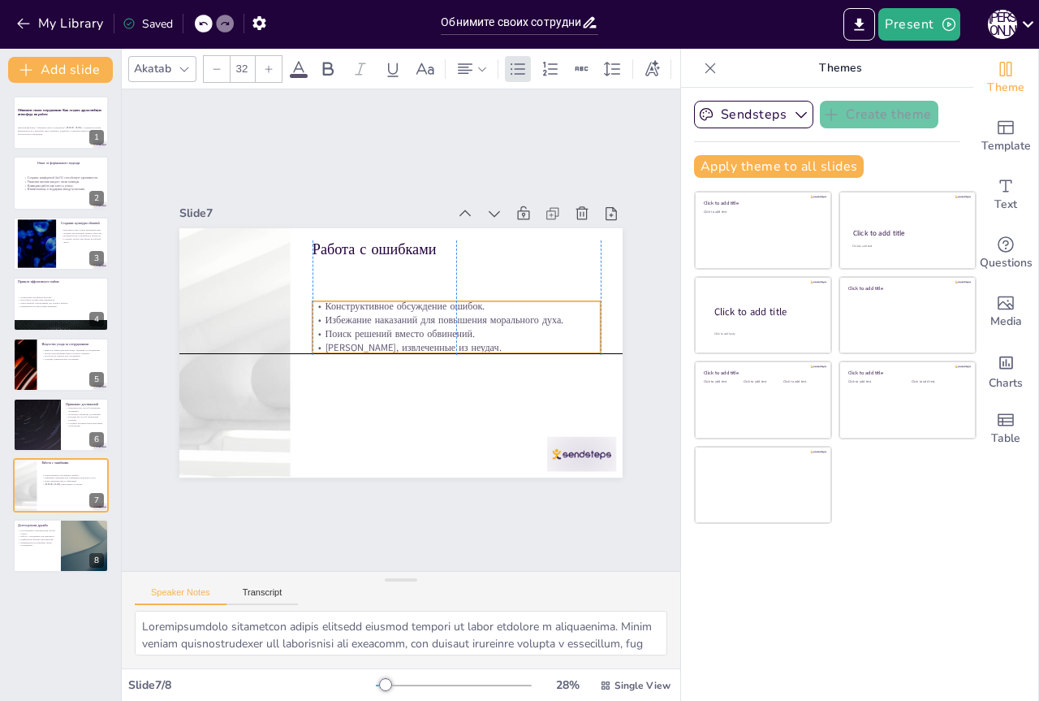
click at [381, 332] on p "Поиск решений вместо обвинений." at bounding box center [452, 351] width 278 height 102
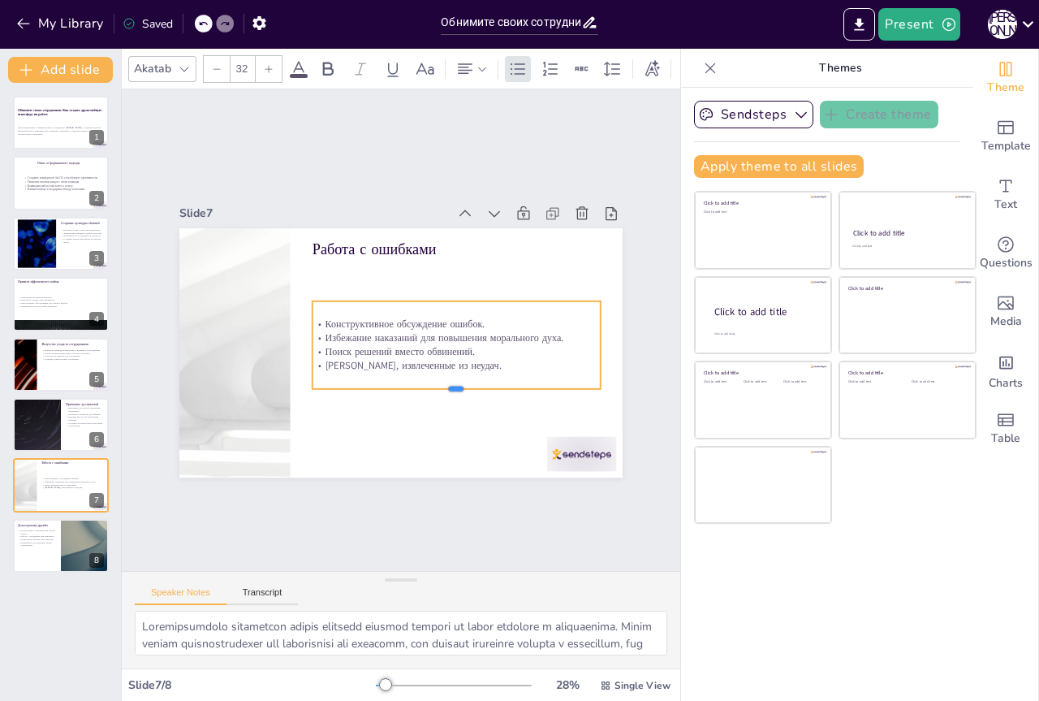
drag, startPoint x: 447, startPoint y: 347, endPoint x: 449, endPoint y: 382, distance: 35.8
click at [449, 324] on div at bounding box center [385, 246] width 256 height 155
click at [403, 527] on div "Slide 1 Обнимите своих сотрудников: Как создать дружелюбную атмосферу на работе…" at bounding box center [401, 330] width 718 height 735
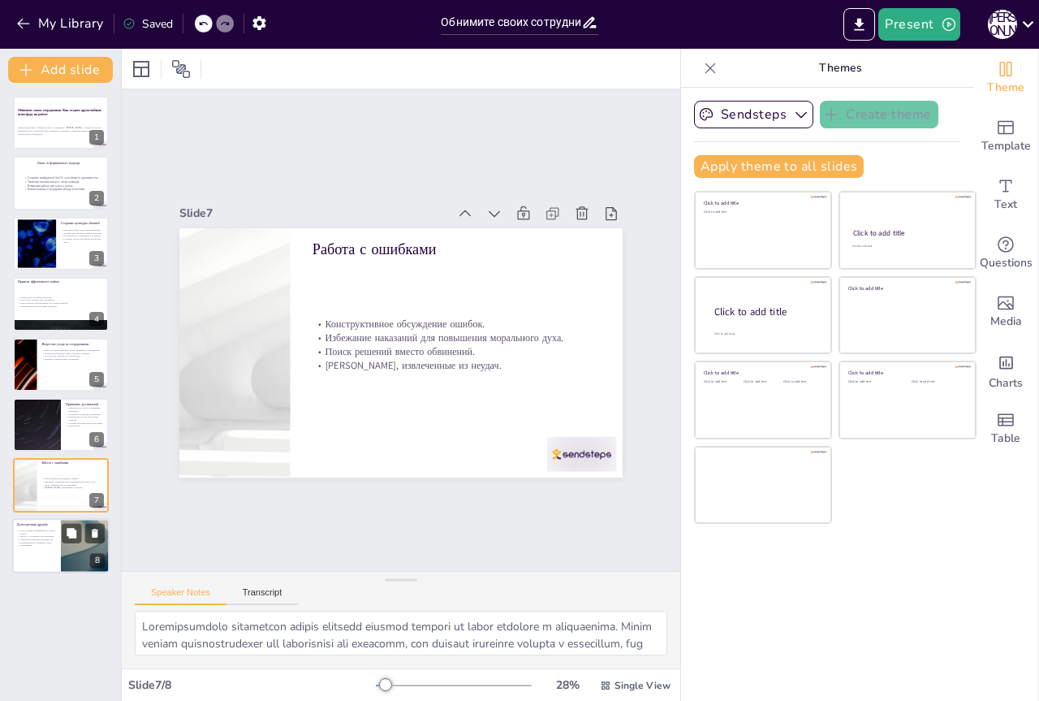
click at [45, 555] on div at bounding box center [60, 545] width 97 height 55
type textarea "Loremipsumdo sitametco adipi elitseddo eiusmodt incidid utlabore etdolor. Magna…"
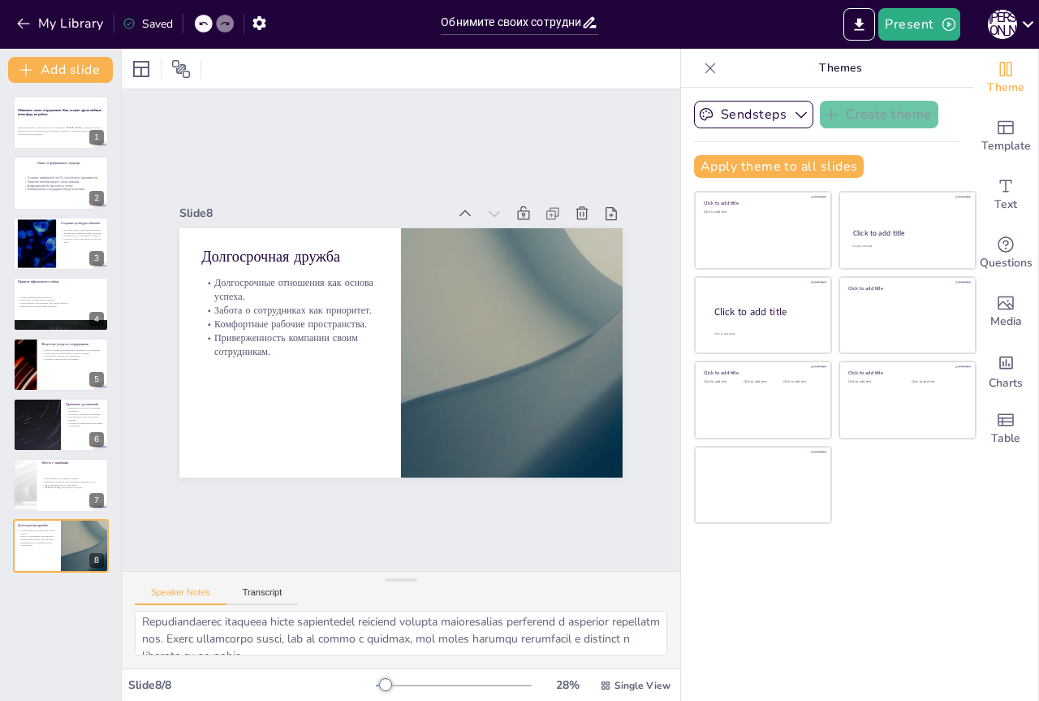
scroll to position [162, 0]
click at [853, 26] on icon "Export to PowerPoint" at bounding box center [859, 24] width 17 height 17
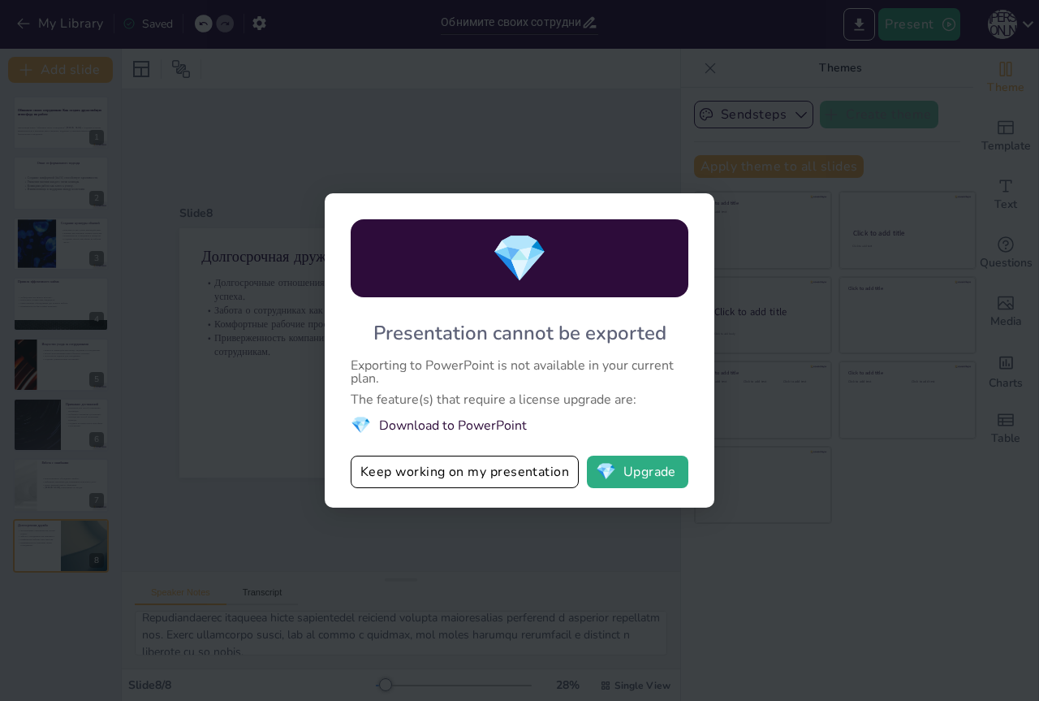
click at [801, 565] on div "💎 Presentation cannot be exported Exporting to PowerPoint is not available in y…" at bounding box center [519, 350] width 1039 height 701
click at [847, 395] on div "💎 Presentation cannot be exported Exporting to PowerPoint is not available in y…" at bounding box center [519, 350] width 1039 height 701
click at [247, 519] on div "💎 Presentation cannot be exported Exporting to PowerPoint is not available in y…" at bounding box center [519, 350] width 1039 height 701
click at [432, 464] on button "Keep working on my presentation" at bounding box center [465, 471] width 228 height 32
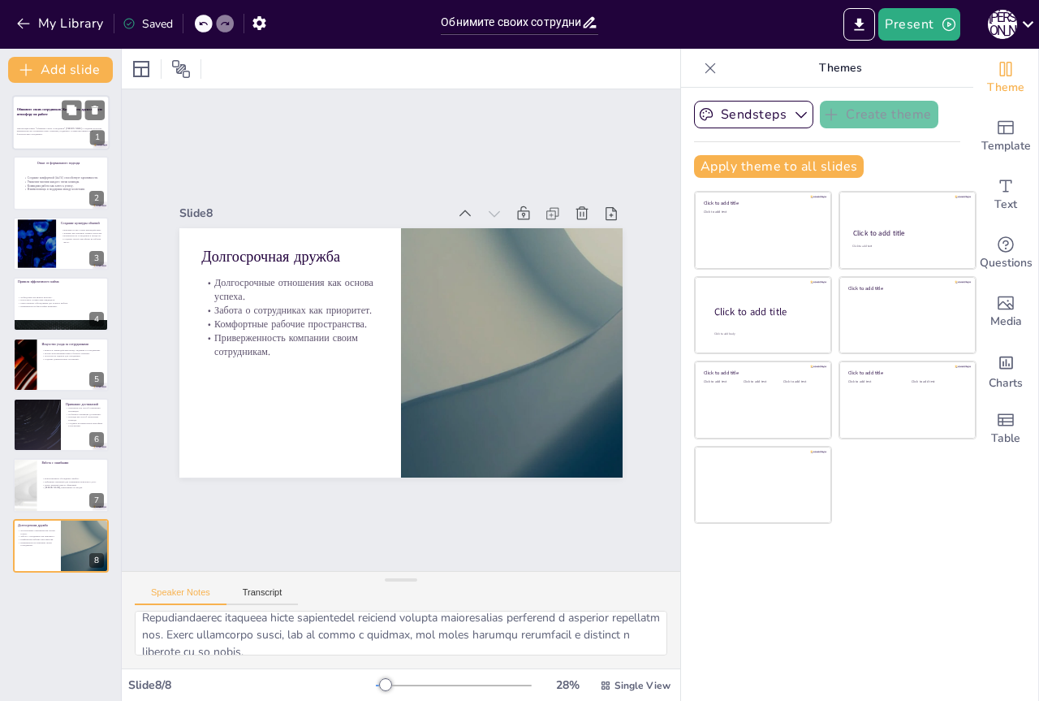
click at [37, 120] on div at bounding box center [60, 122] width 97 height 55
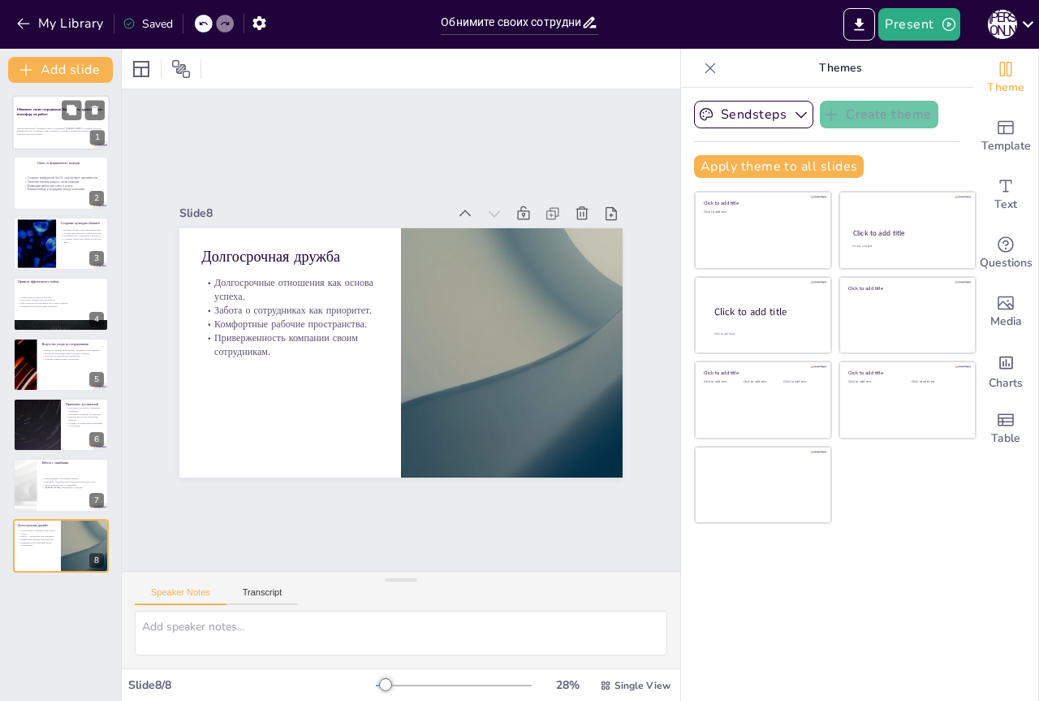
scroll to position [0, 0]
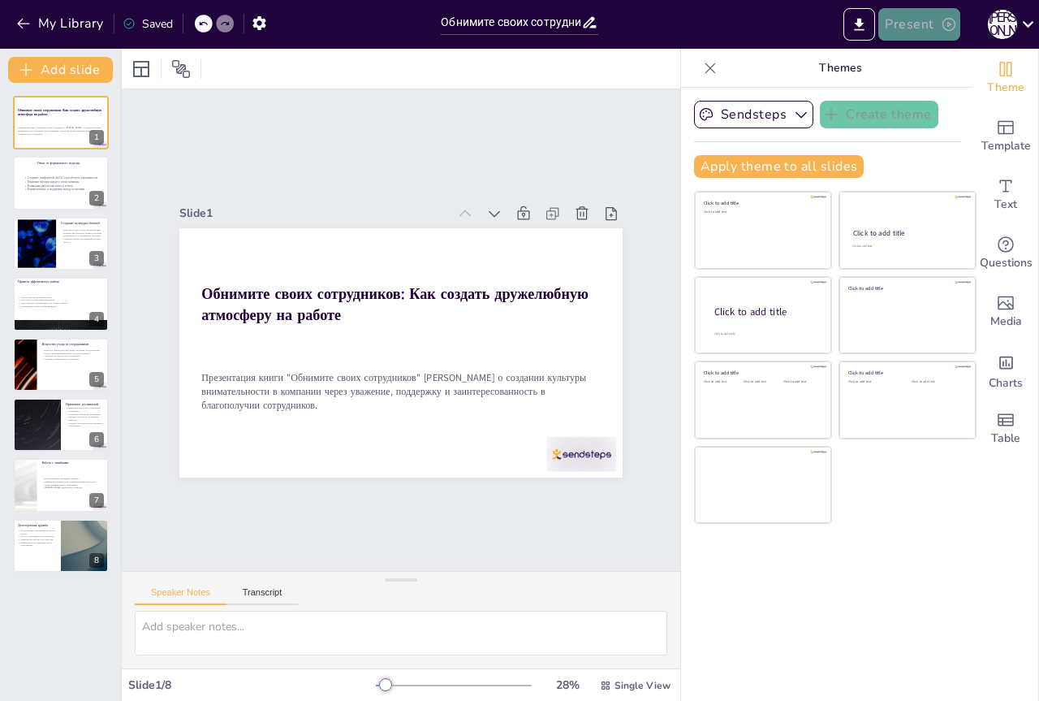
click at [922, 27] on button "Present" at bounding box center [919, 24] width 81 height 32
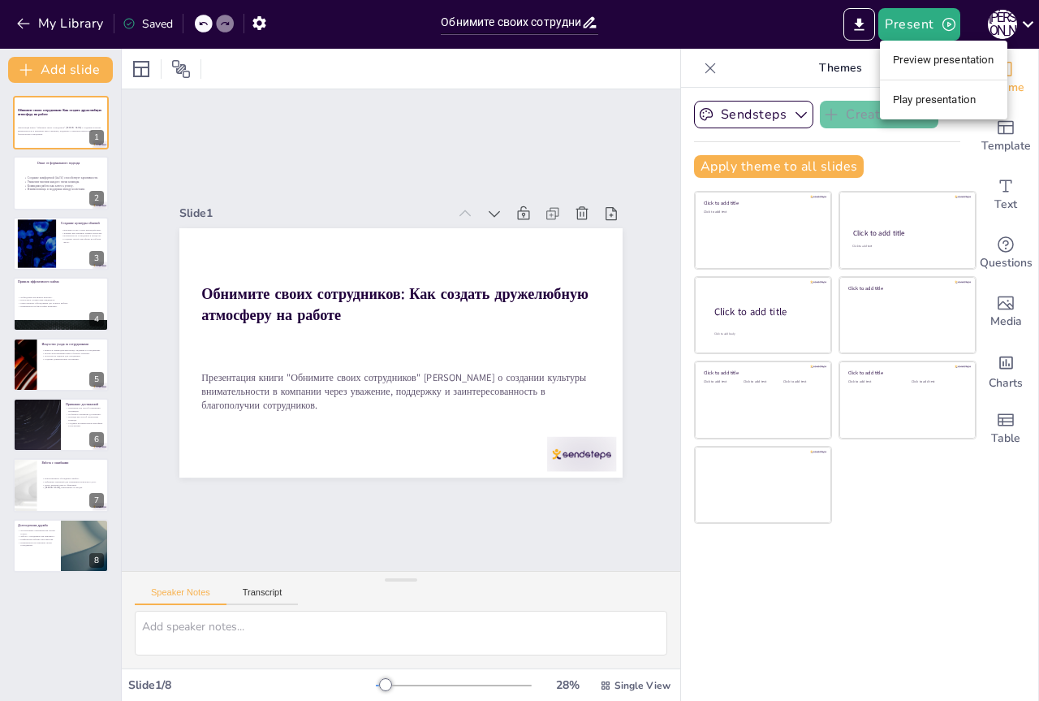
click at [965, 66] on li "Preview presentation" at bounding box center [943, 60] width 127 height 26
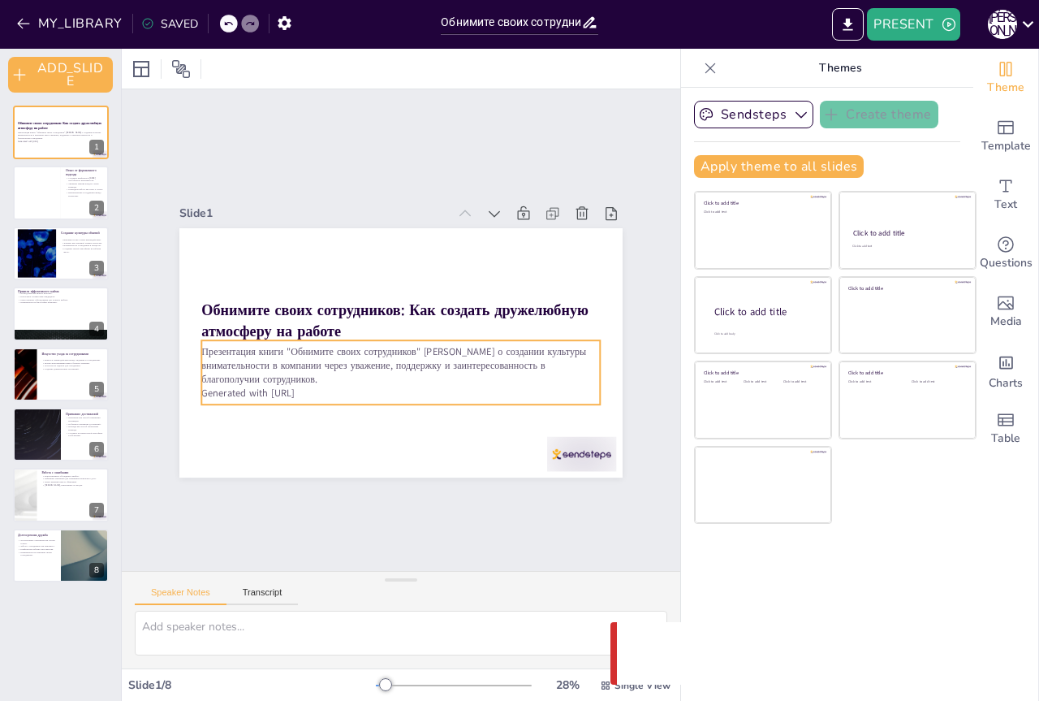
click at [278, 345] on p "Презентация книги "Обнимите своих сотрудников" [PERSON_NAME] о создании культур…" at bounding box center [400, 365] width 399 height 41
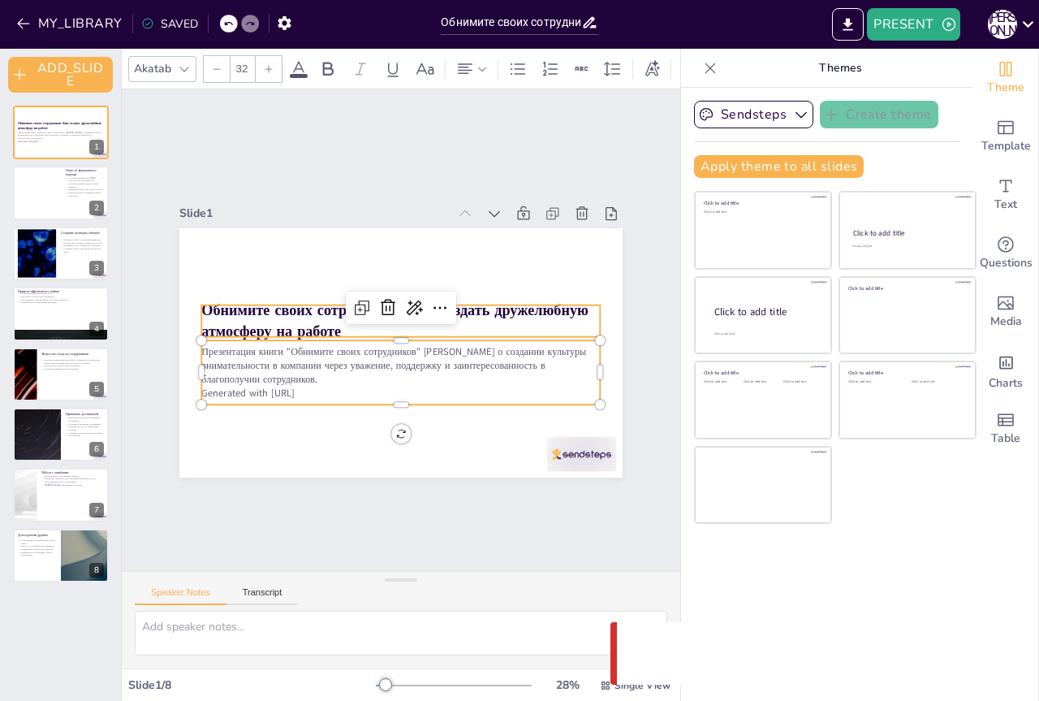
click at [278, 305] on strong "Обнимите своих сотрудников: Как создать дружелюбную атмосферу на работе" at bounding box center [394, 320] width 387 height 41
type input "48"
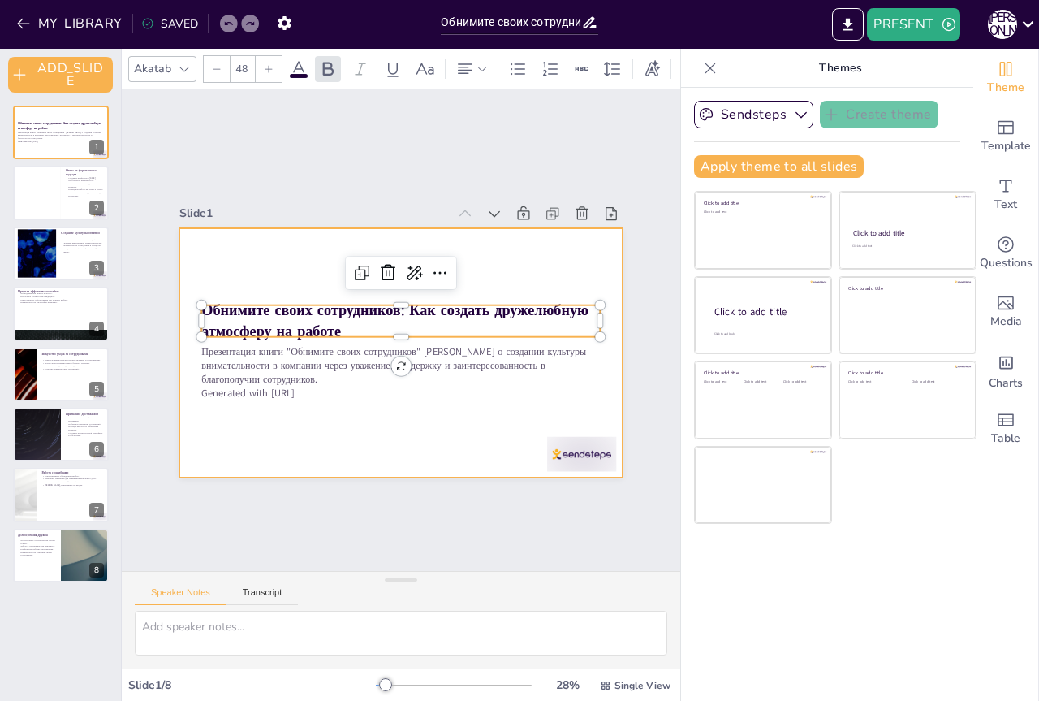
click at [326, 447] on div at bounding box center [400, 352] width 443 height 249
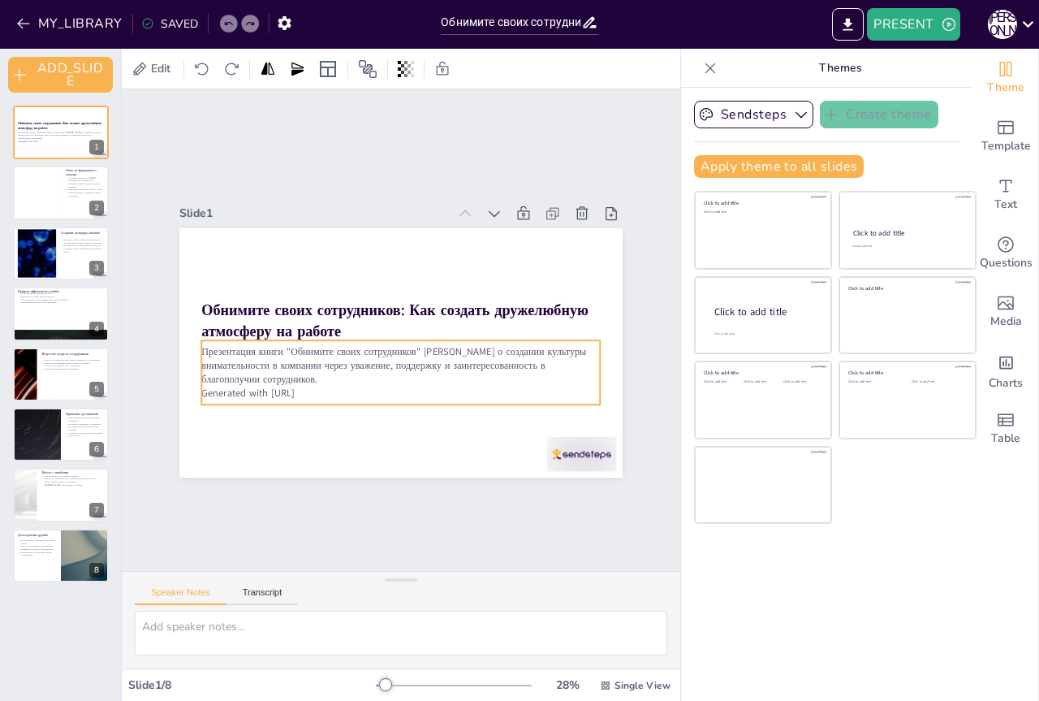
click at [274, 371] on p "Презентация книги "Обнимите своих сотрудников" [PERSON_NAME] о создании культур…" at bounding box center [400, 365] width 399 height 41
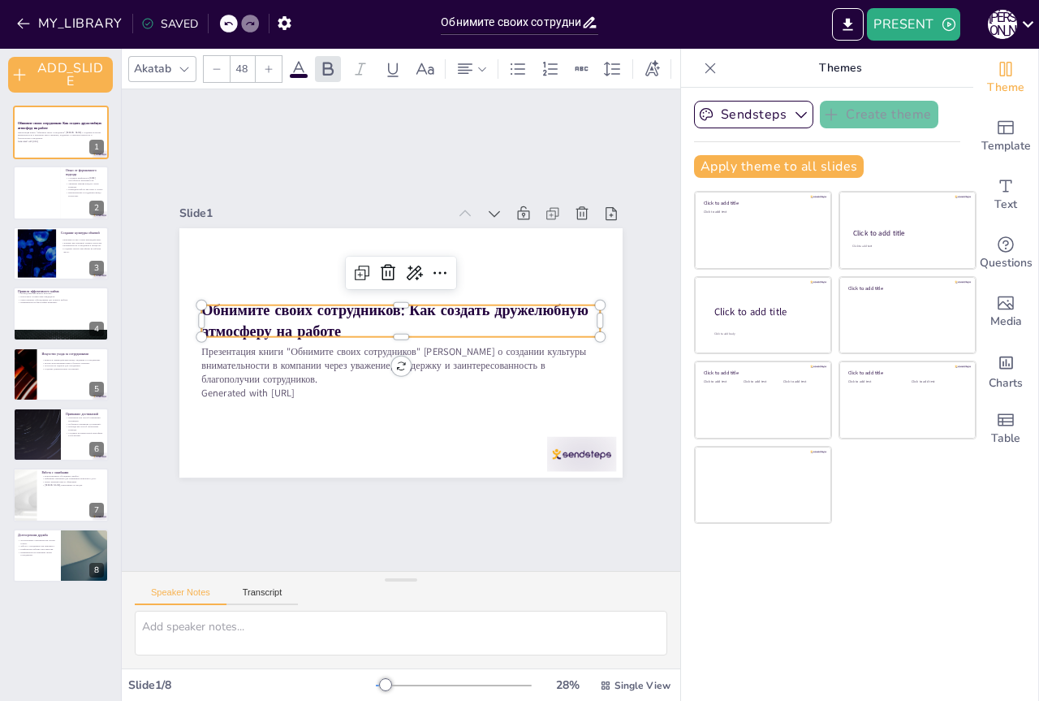
click at [255, 315] on strong "Обнимите своих сотрудников: Как создать дружелюбную атмосферу на работе" at bounding box center [394, 320] width 387 height 41
click at [288, 373] on p "Презентация книги "Обнимите своих сотрудников" [PERSON_NAME] о создании культур…" at bounding box center [400, 365] width 399 height 41
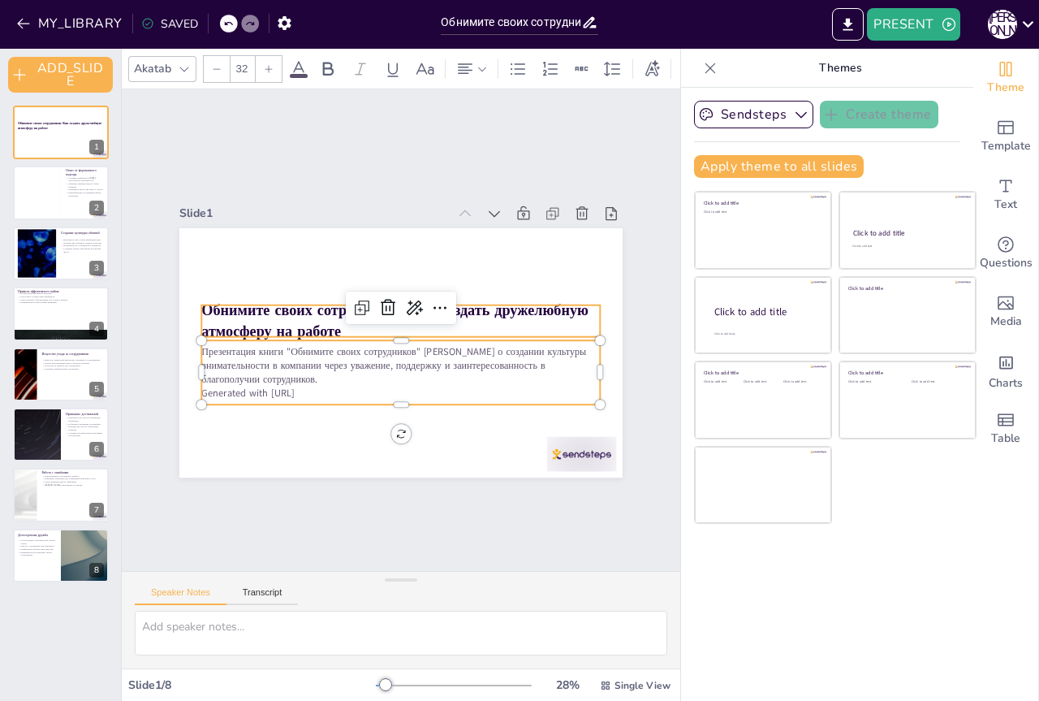
click at [278, 318] on strong "Обнимите своих сотрудников: Как создать дружелюбную атмосферу на работе" at bounding box center [394, 320] width 387 height 41
click at [289, 375] on p "Презентация книги "Обнимите своих сотрудников" [PERSON_NAME] о создании культур…" at bounding box center [400, 365] width 399 height 41
type input "32"
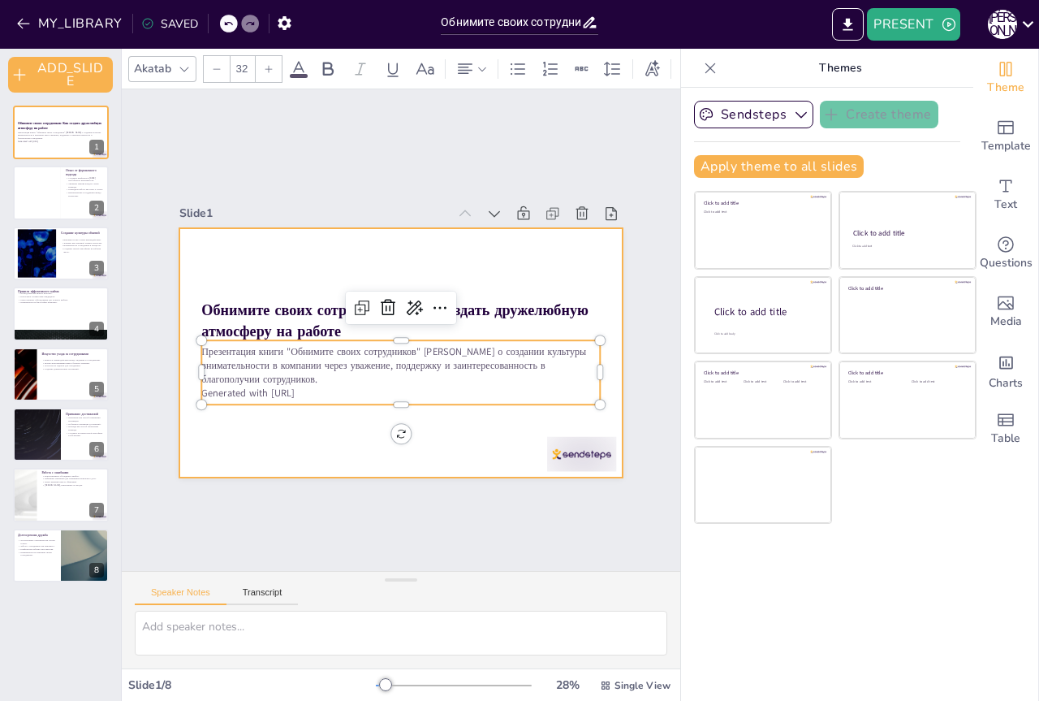
click at [314, 423] on div at bounding box center [400, 352] width 443 height 249
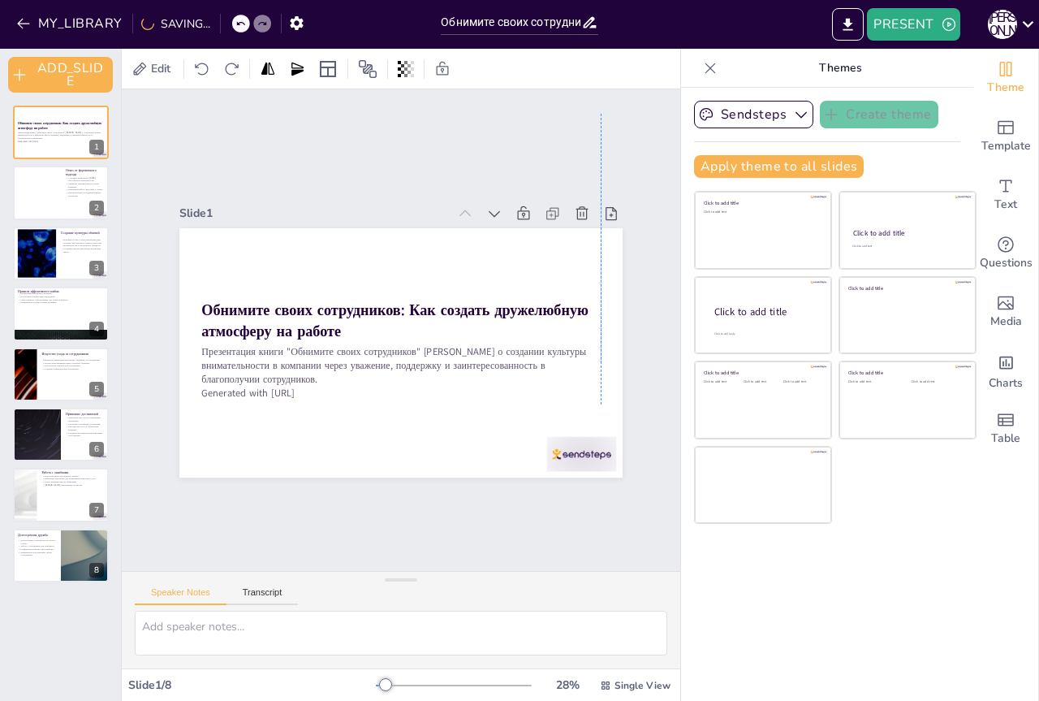
drag, startPoint x: 314, startPoint y: 423, endPoint x: 295, endPoint y: 307, distance: 117.7
click at [295, 228] on div "Обнимите своих сотрудников: Как создать дружелюбную атмосферу на работе Презент…" at bounding box center [400, 228] width 443 height 0
click at [295, 307] on strong "Обнимите своих сотрудников: Как создать дружелюбную атмосферу на работе" at bounding box center [394, 320] width 387 height 41
drag, startPoint x: 295, startPoint y: 307, endPoint x: 301, endPoint y: 332, distance: 26.0
click at [301, 332] on strong "Обнимите своих сотрудников: Как создать дружелюбную атмосферу на работе" at bounding box center [394, 320] width 387 height 41
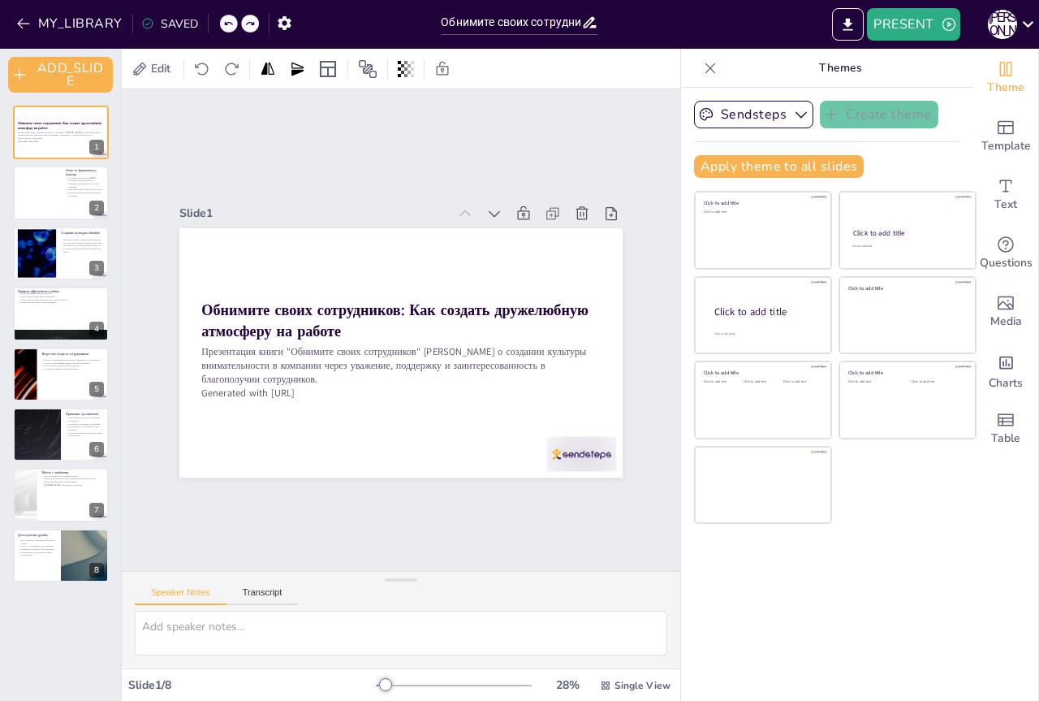
click at [322, 512] on div "Slide 1 Обнимите своих сотрудников: Как создать дружелюбную атмосферу на работе…" at bounding box center [401, 329] width 559 height 481
click at [29, 258] on div at bounding box center [37, 253] width 88 height 50
type textarea "Вежливость является основой успешного взаимодействия между коллегами. Она созда…"
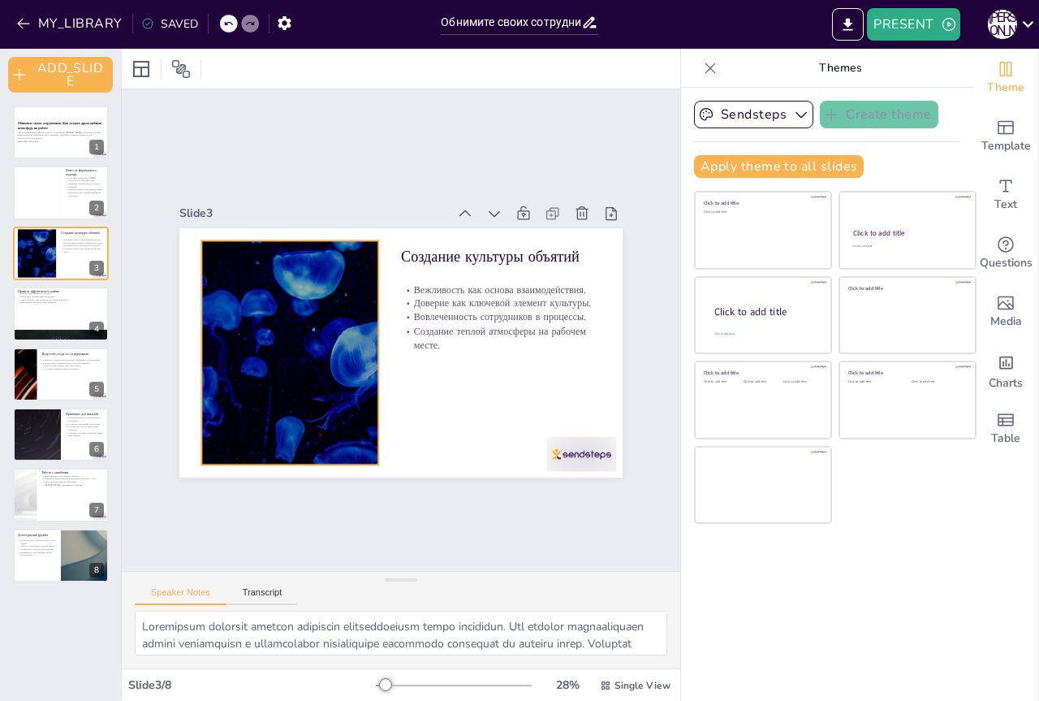
click at [278, 364] on div at bounding box center [290, 352] width 399 height 224
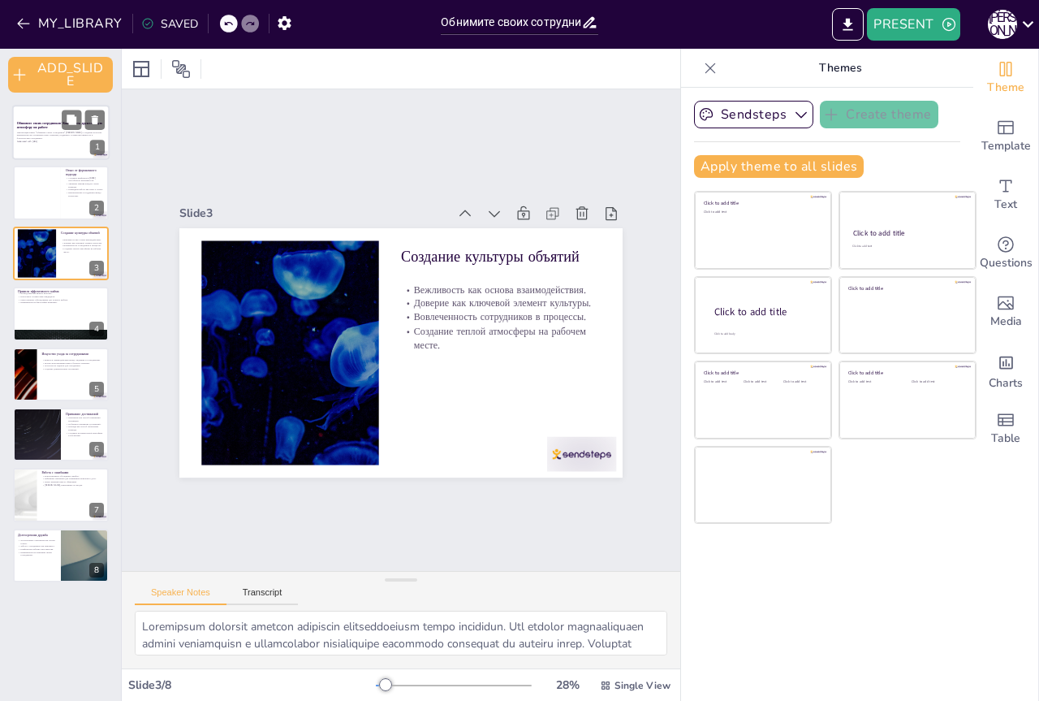
click at [54, 146] on div at bounding box center [60, 132] width 97 height 55
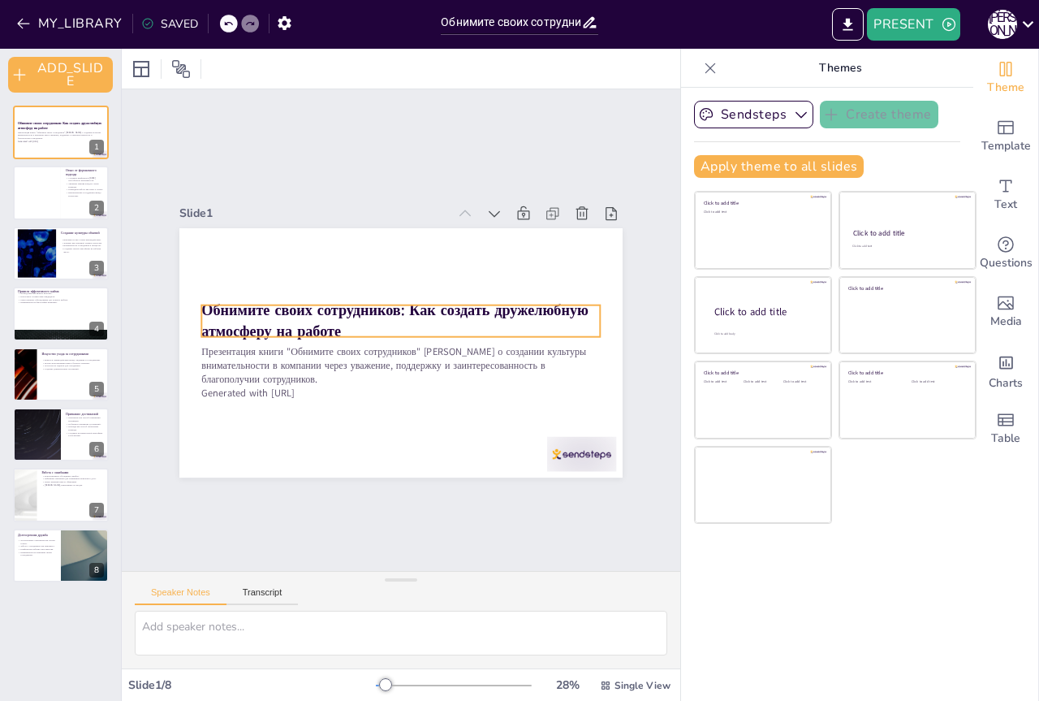
click at [273, 325] on strong "Обнимите своих сотрудников: Как создать дружелюбную атмосферу на работе" at bounding box center [394, 320] width 387 height 41
type input "48"
click at [431, 265] on icon at bounding box center [439, 272] width 19 height 19
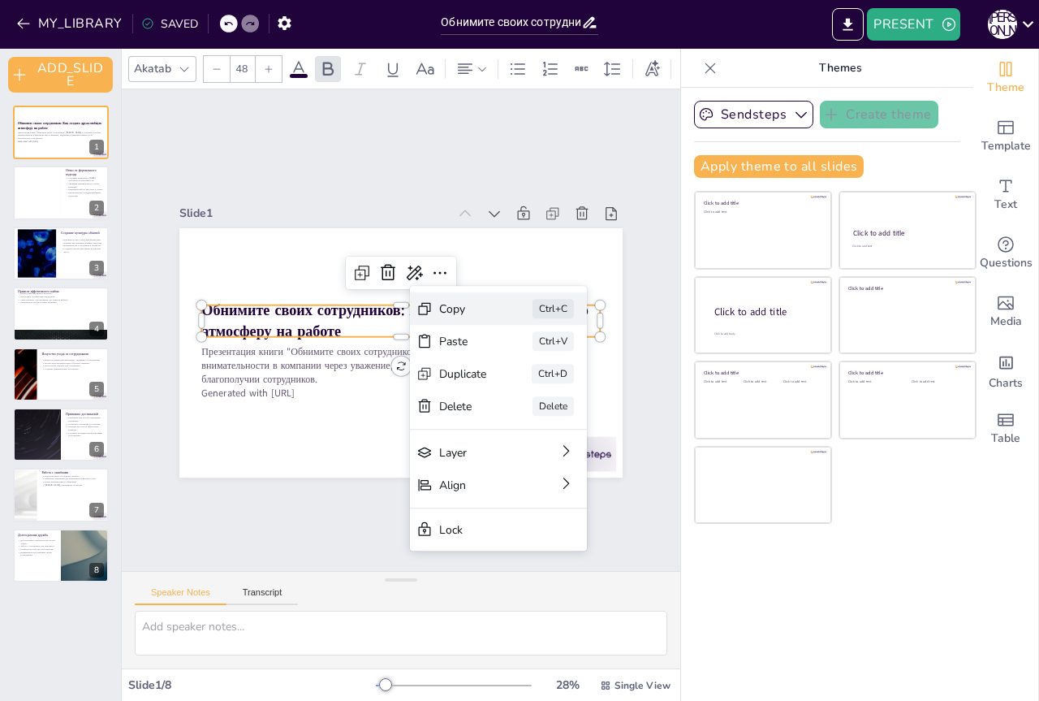
click at [514, 300] on div "Copy Ctrl+C" at bounding box center [498, 308] width 177 height 32
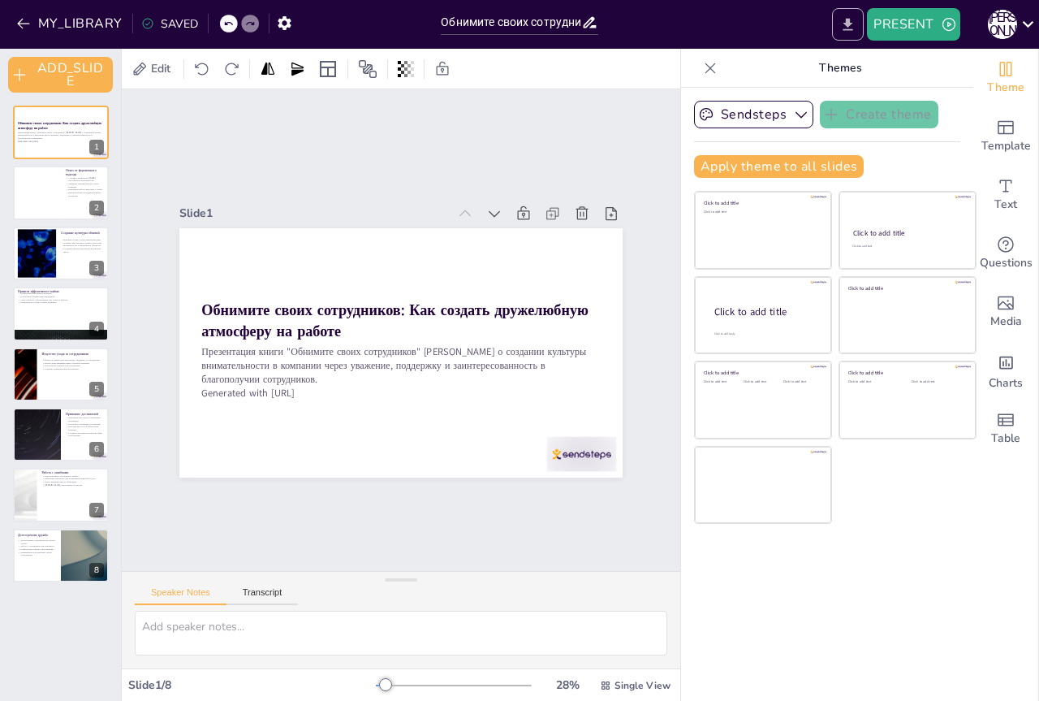
click at [850, 40] on button "EXPORT_TO_POWERPOINT" at bounding box center [848, 24] width 32 height 32
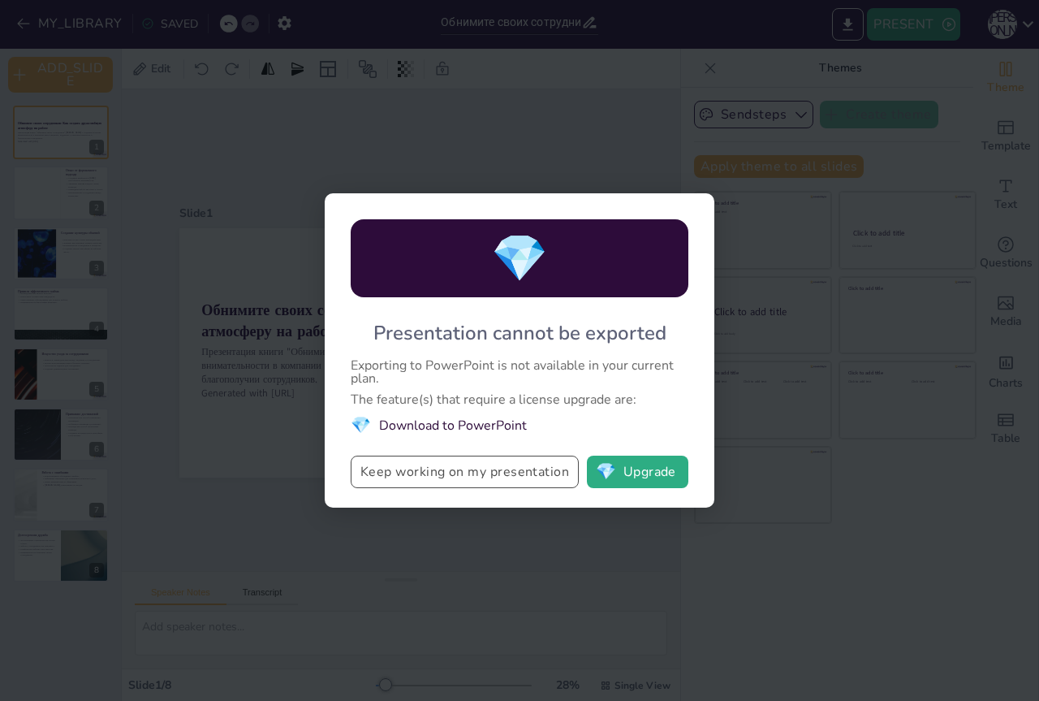
click at [485, 473] on button "Keep working on my presentation" at bounding box center [465, 471] width 228 height 32
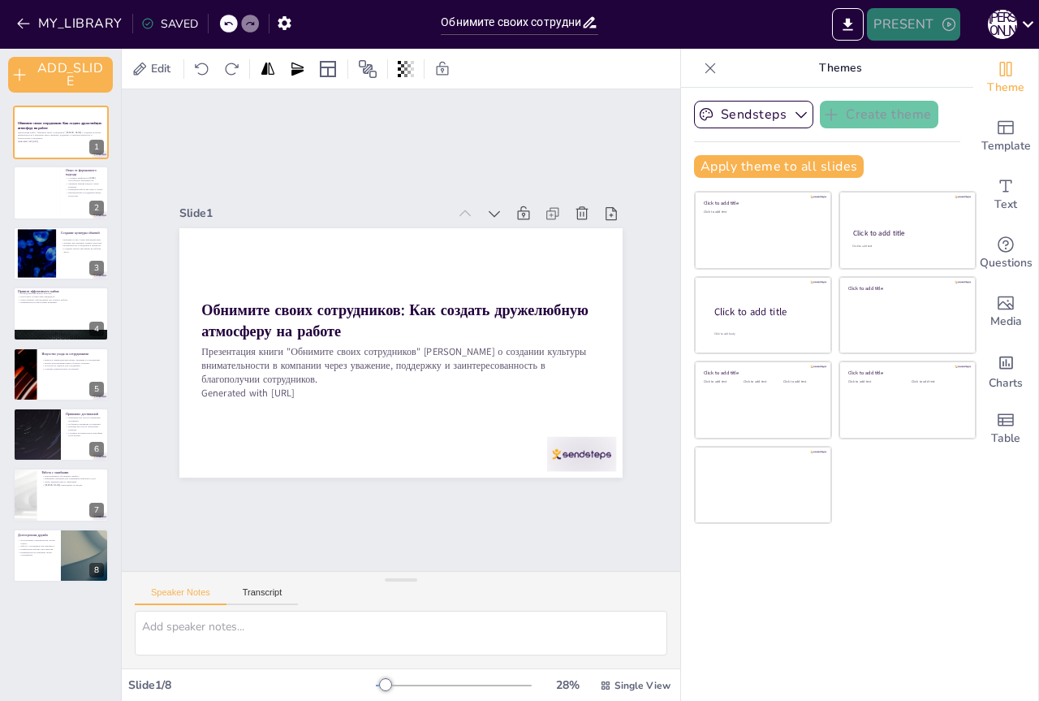
click at [930, 21] on button "PRESENT" at bounding box center [913, 24] width 93 height 32
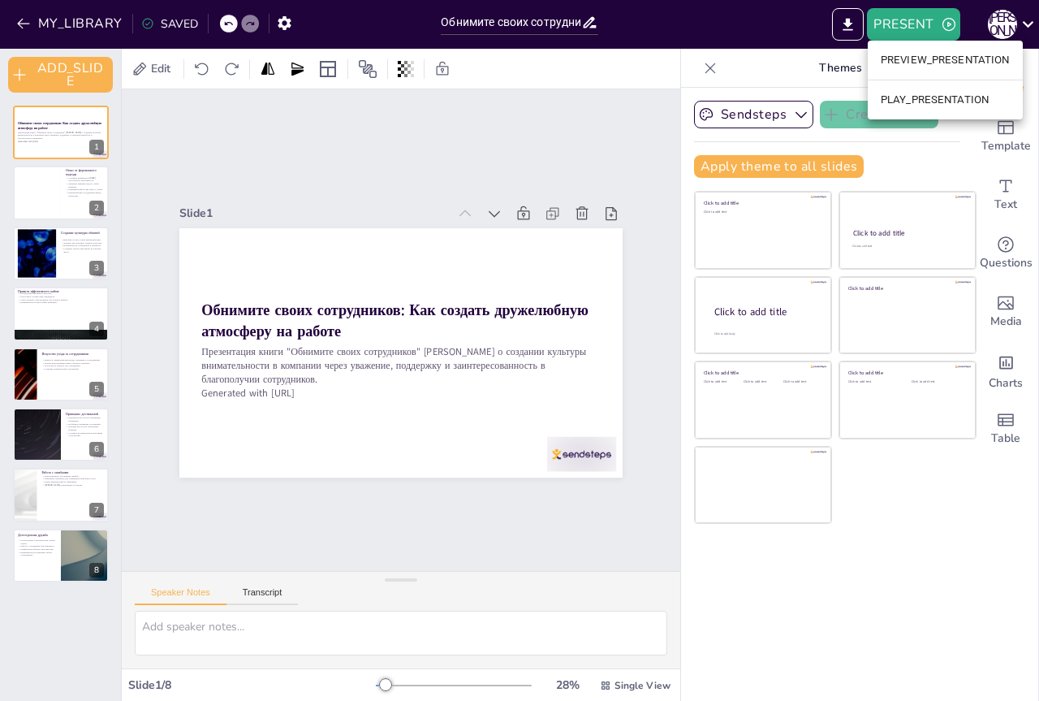
click at [936, 101] on li "PLAY_PRESENTATION" at bounding box center [945, 100] width 155 height 26
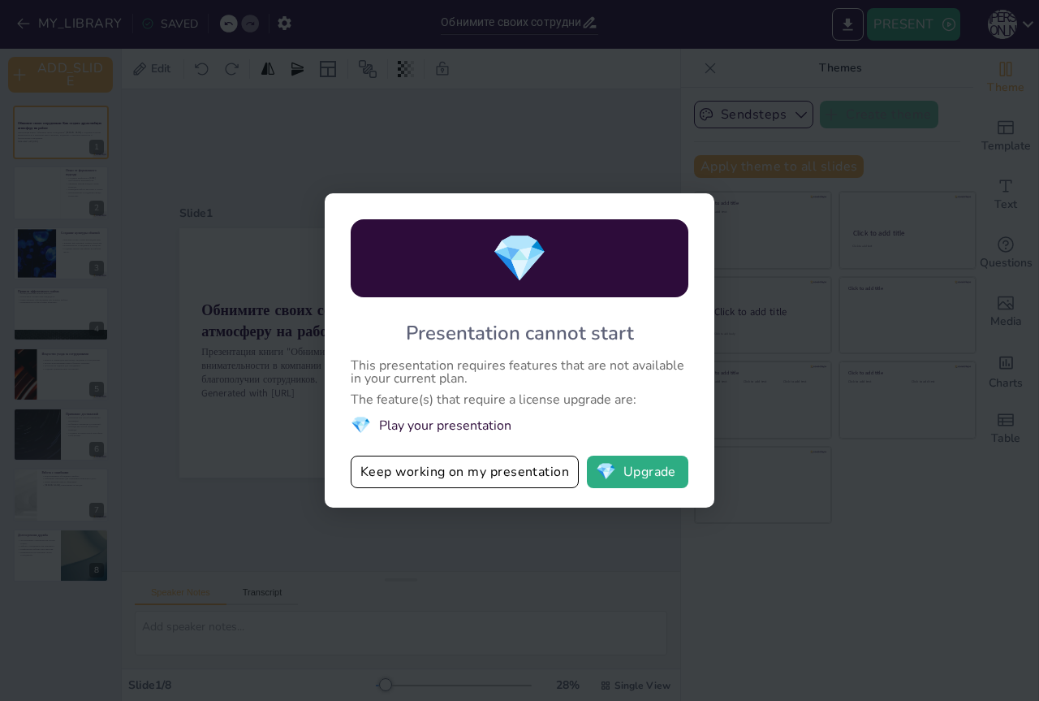
click at [483, 475] on button "Keep working on my presentation" at bounding box center [465, 471] width 228 height 32
